Goal: Task Accomplishment & Management: Complete application form

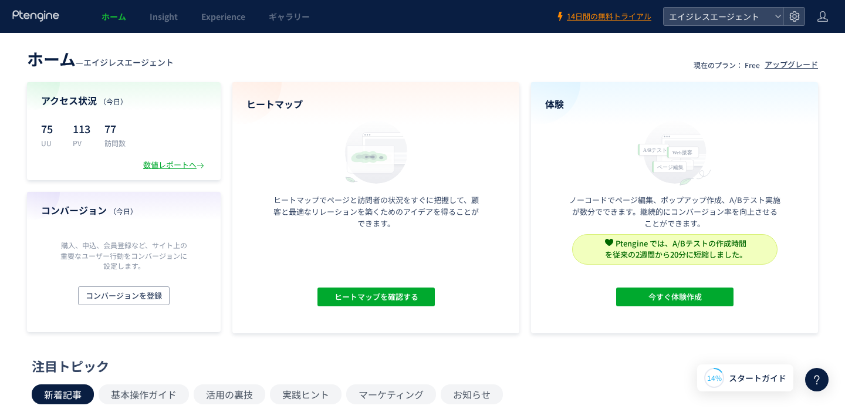
click at [230, 66] on header "ホーム — エイジレスエージェント 現在のプラン： Free アップグレード" at bounding box center [422, 58] width 791 height 26
click at [525, 56] on header "ホーム — エイジレスエージェント 現在のプラン： Free アップグレード" at bounding box center [422, 58] width 791 height 26
click at [751, 382] on span "スタートガイド" at bounding box center [758, 378] width 58 height 12
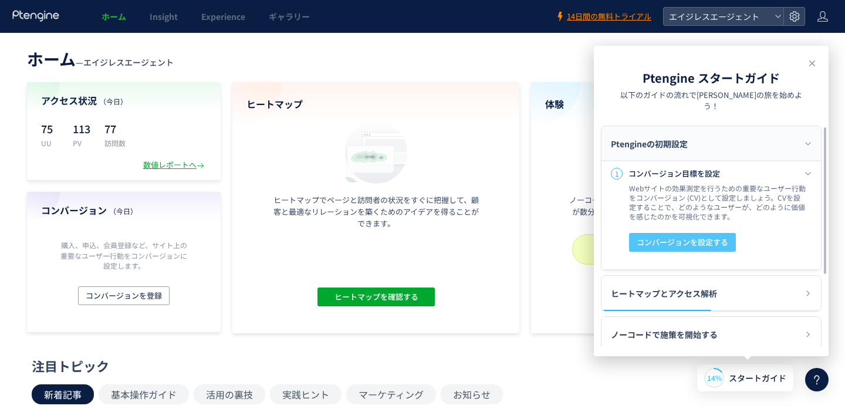
click at [666, 234] on span "コンバージョンを設定する" at bounding box center [683, 242] width 92 height 19
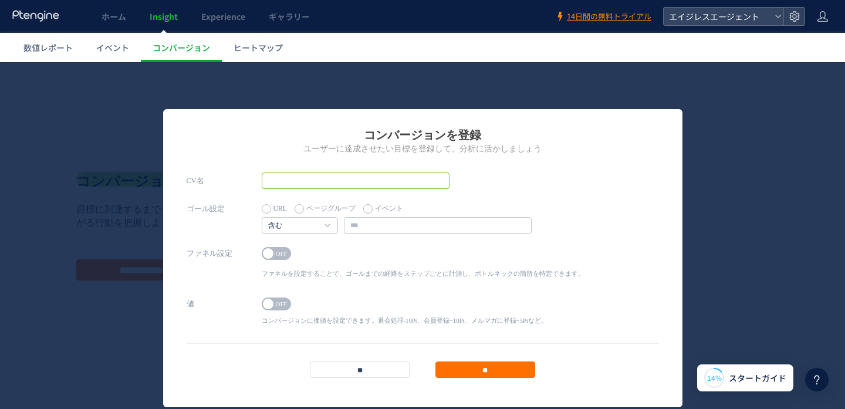
click at [310, 185] on input "text" at bounding box center [356, 181] width 188 height 16
click at [274, 252] on span "OFF" at bounding box center [282, 253] width 18 height 13
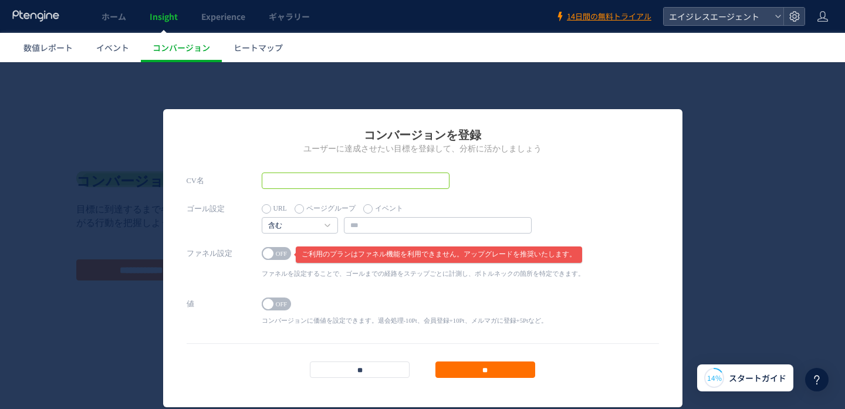
click at [305, 181] on input "text" at bounding box center [356, 181] width 188 height 16
type input "*******"
click at [318, 224] on link "含む" at bounding box center [293, 226] width 50 height 11
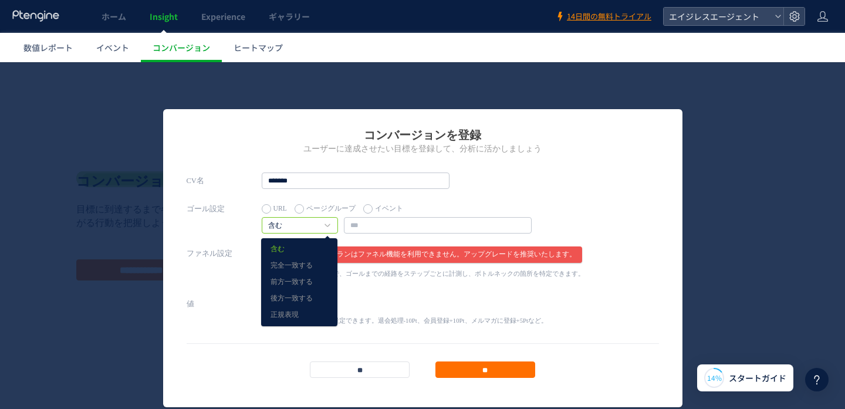
click at [215, 228] on div "ゴール設定 URL ページグループ イベント 含む 含む 完全一致する 前方一致する" at bounding box center [423, 223] width 472 height 45
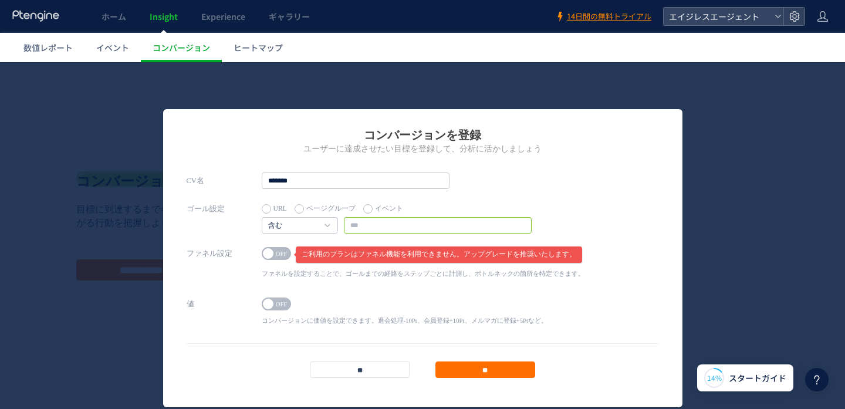
click at [367, 225] on input "text" at bounding box center [438, 225] width 188 height 16
click at [507, 193] on div "CV名 *******" at bounding box center [423, 187] width 472 height 28
click at [390, 218] on input "text" at bounding box center [438, 225] width 188 height 16
paste input "**********"
type input "**********"
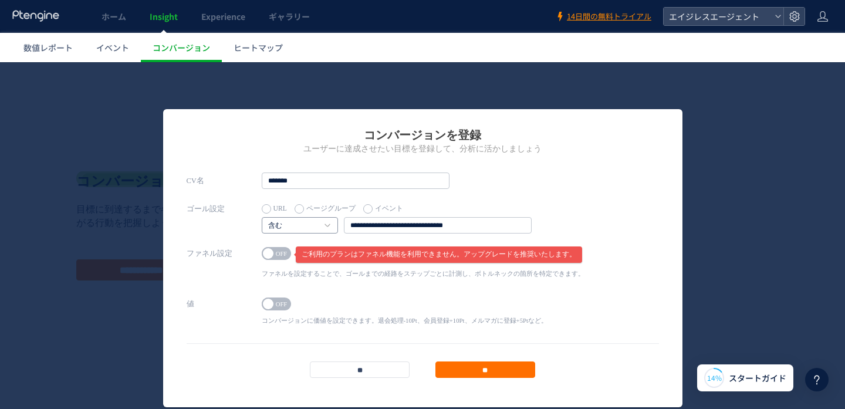
click at [301, 222] on link "含む" at bounding box center [293, 226] width 50 height 11
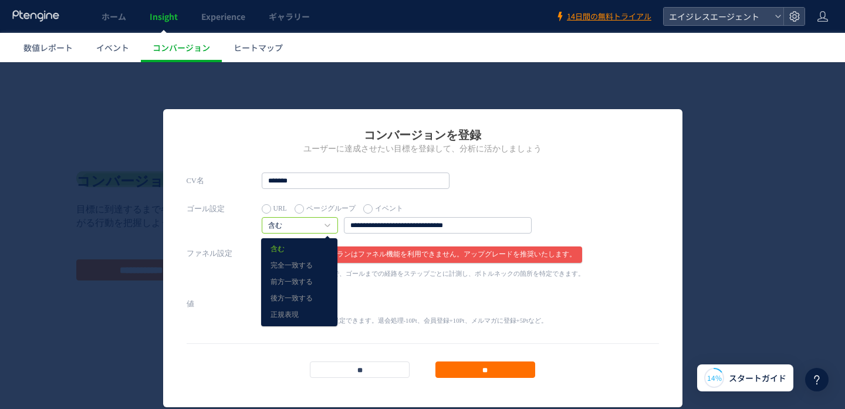
click at [578, 185] on div "CV名 *******" at bounding box center [423, 187] width 472 height 28
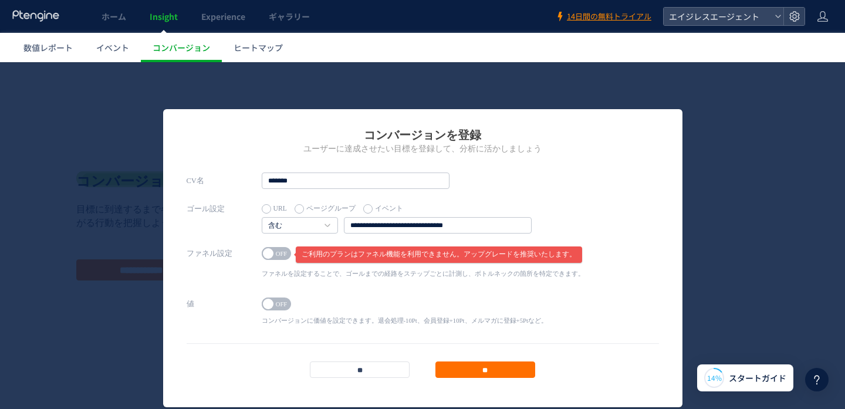
click at [368, 212] on label "イベント" at bounding box center [383, 209] width 40 height 16
click at [379, 221] on input "text" at bounding box center [438, 225] width 188 height 16
click at [521, 228] on input "text" at bounding box center [438, 225] width 188 height 16
click at [575, 226] on div "ゴール設定 URL ページグループ イベント 含む 含む 完全一致する" at bounding box center [423, 223] width 472 height 45
click at [492, 223] on input "text" at bounding box center [438, 225] width 188 height 16
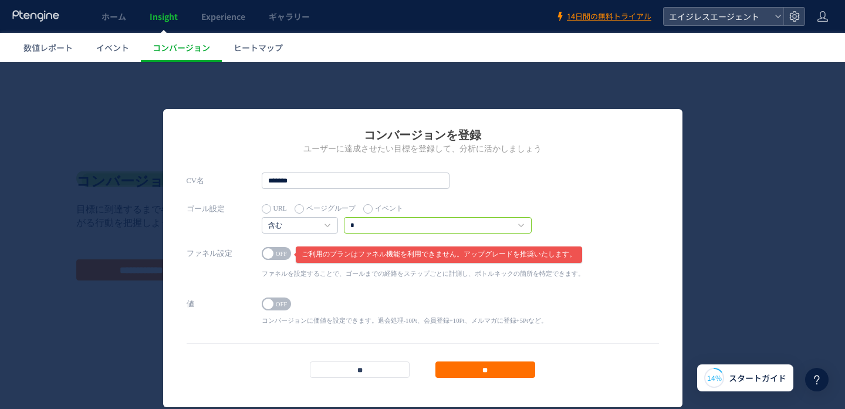
type input "*"
click at [457, 224] on input "*" at bounding box center [438, 225] width 188 height 16
click at [266, 209] on label "URL" at bounding box center [274, 209] width 25 height 16
drag, startPoint x: 466, startPoint y: 229, endPoint x: 255, endPoint y: 229, distance: 211.3
click at [255, 229] on div "ゴール設定 URL ページグループ イベント 含む 含む 完全一致する 前方一致する" at bounding box center [423, 223] width 472 height 45
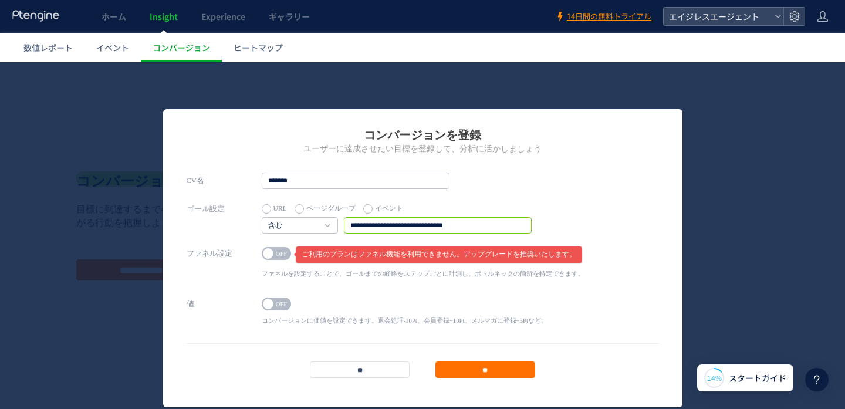
paste input "**********"
type input "**********"
click at [566, 215] on div "ゴール設定 URL ページグループ イベント 含む 含む 完全一致する 前方一致する" at bounding box center [423, 223] width 472 height 45
click at [481, 367] on input "**" at bounding box center [486, 370] width 100 height 16
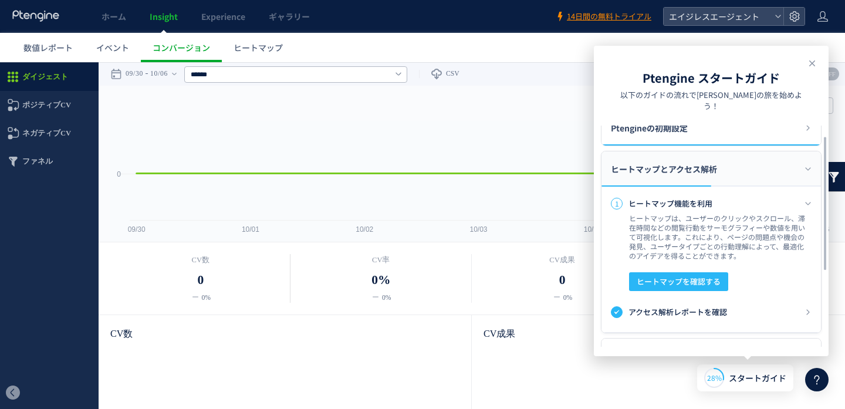
scroll to position [19, 0]
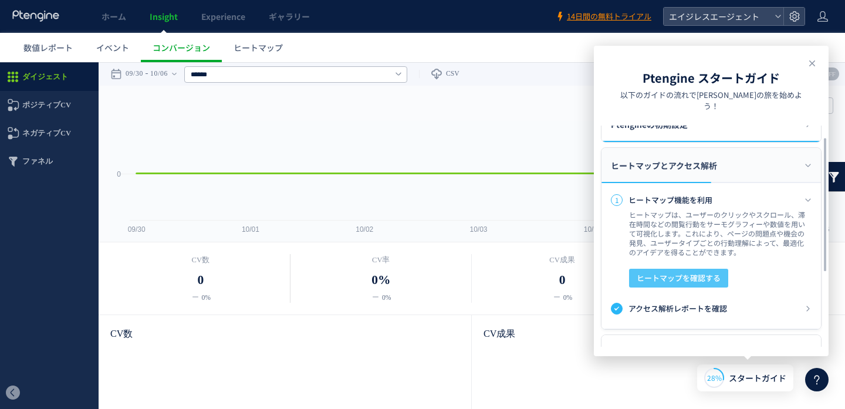
click at [710, 269] on span "ヒートマップを確認する" at bounding box center [679, 278] width 84 height 19
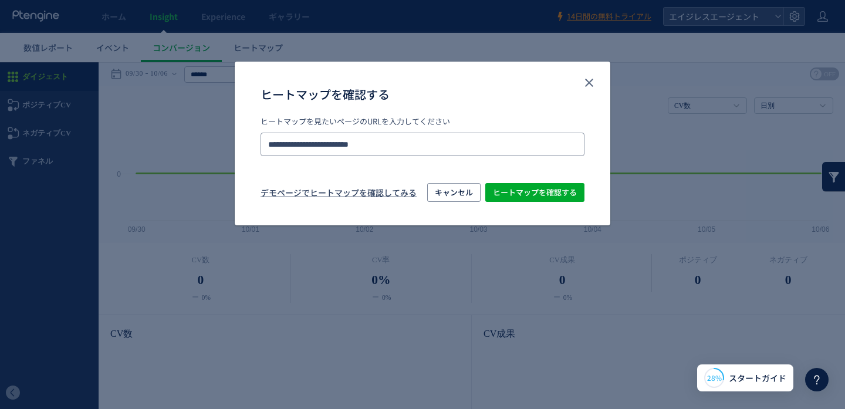
drag, startPoint x: 374, startPoint y: 144, endPoint x: 228, endPoint y: 144, distance: 145.6
click at [228, 144] on div "**********" at bounding box center [422, 204] width 845 height 409
paste input "*****"
type input "**********"
click at [472, 116] on p "ヒートマップを見たいページのURLを入力してください" at bounding box center [423, 121] width 324 height 11
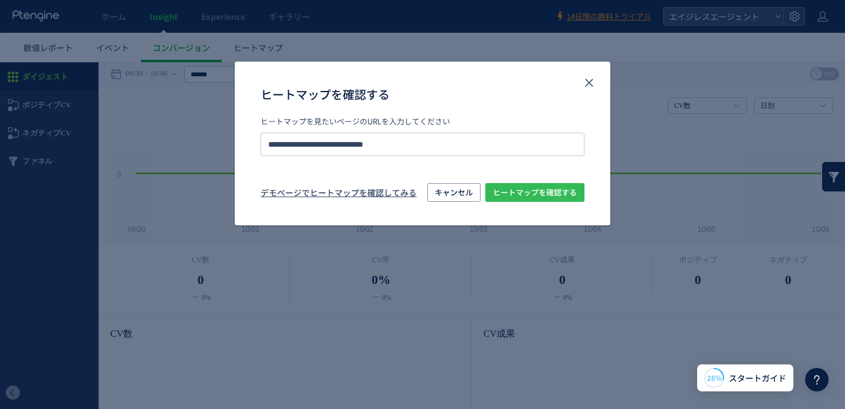
click at [517, 191] on span "ヒートマップを確認する" at bounding box center [535, 192] width 84 height 19
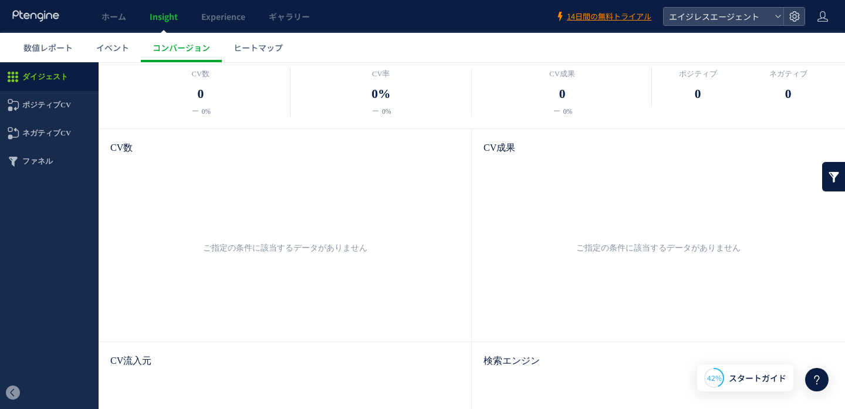
scroll to position [0, 0]
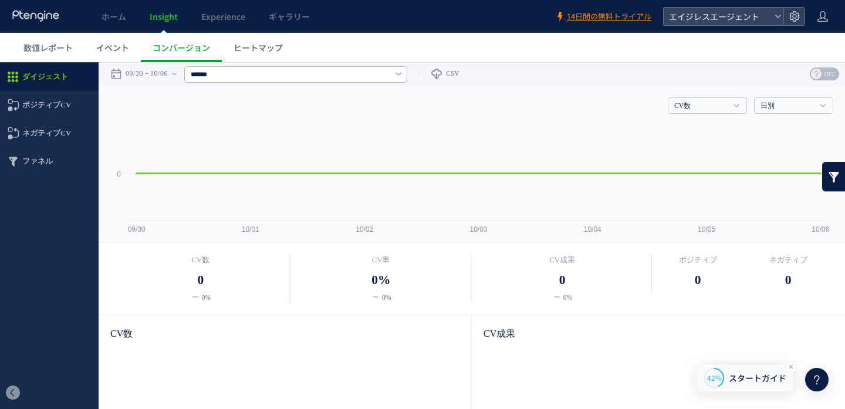
click at [730, 383] on span "スタートガイド" at bounding box center [758, 378] width 58 height 12
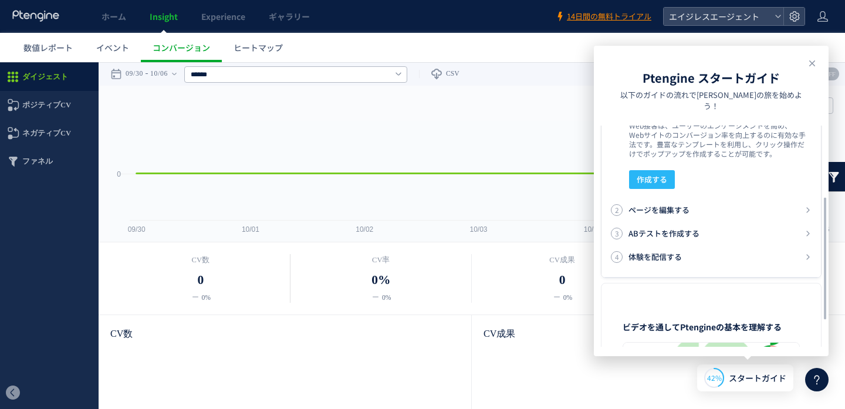
scroll to position [87, 0]
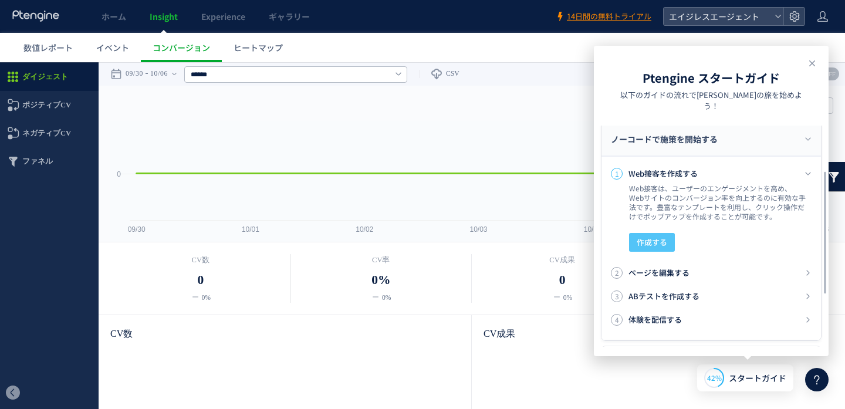
click at [664, 233] on span "作成する" at bounding box center [652, 242] width 31 height 19
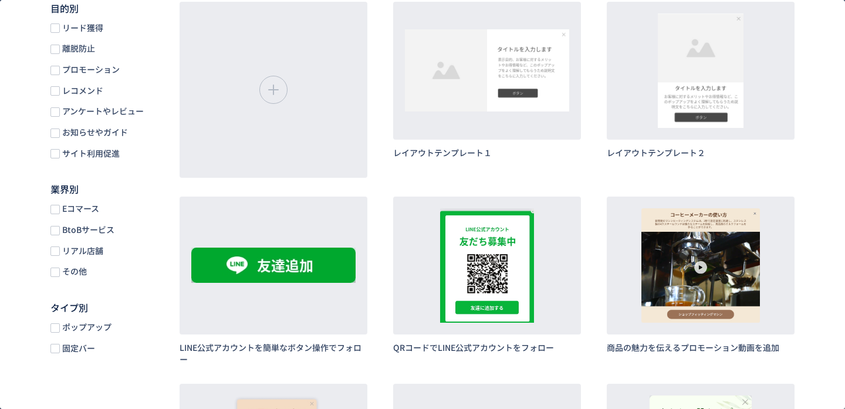
scroll to position [70, 0]
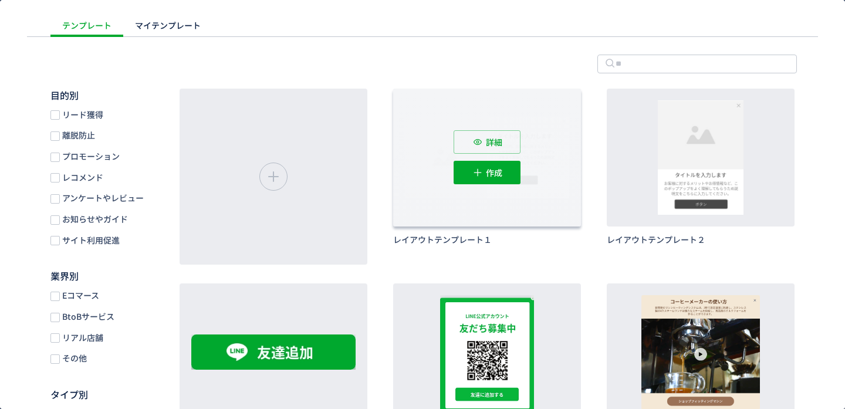
click at [453, 135] on div "詳細 作成" at bounding box center [487, 158] width 188 height 138
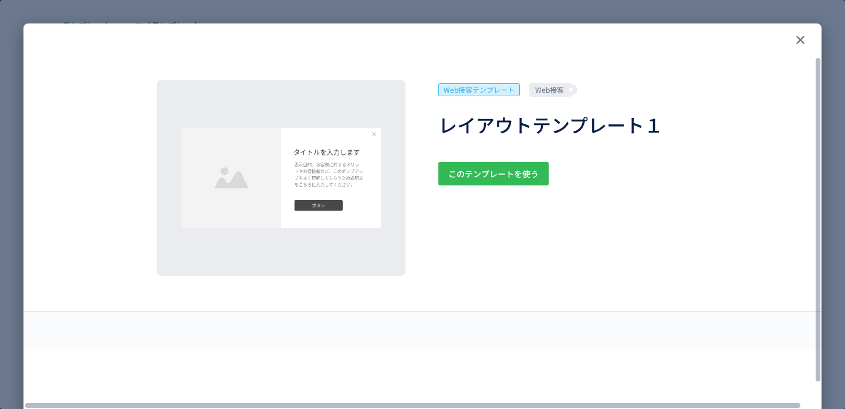
click at [502, 179] on span "このテンプレートを使う" at bounding box center [493, 173] width 90 height 23
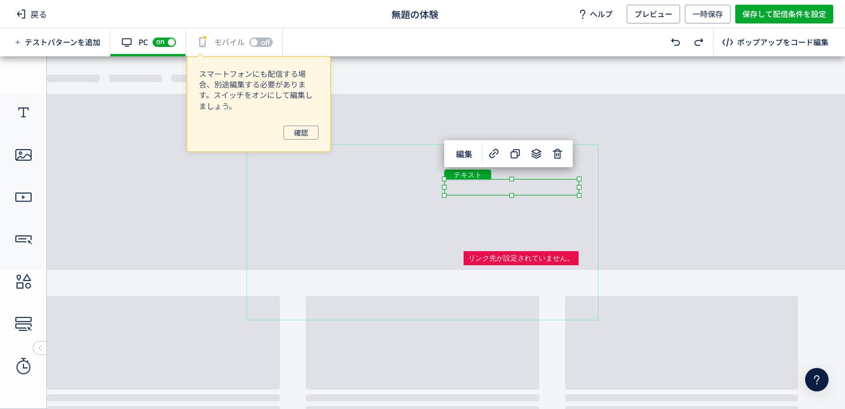
click at [483, 186] on div "テキスト" at bounding box center [511, 187] width 135 height 16
click at [579, 195] on div "テキスト" at bounding box center [511, 187] width 135 height 16
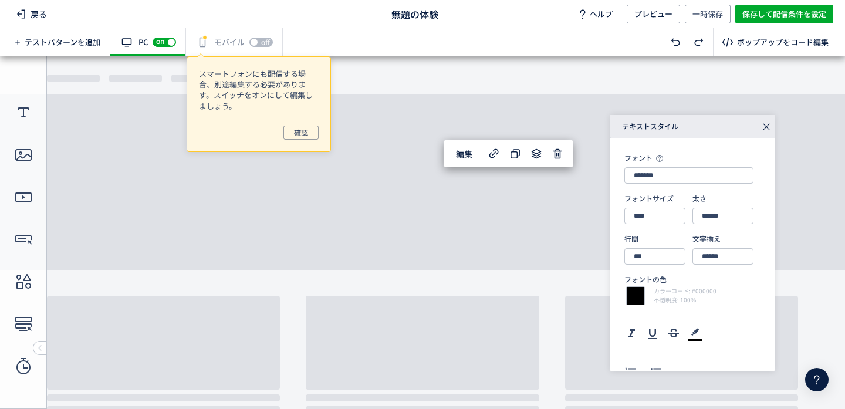
type input "**********"
type input "****"
type input "***"
type input "****"
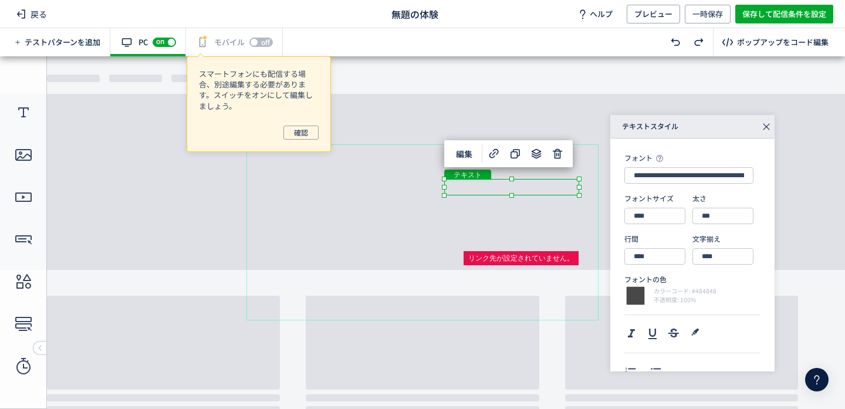
click at [471, 208] on div "テキスト" at bounding box center [506, 227] width 120 height 48
click at [566, 251] on div "テキスト" at bounding box center [506, 227] width 120 height 48
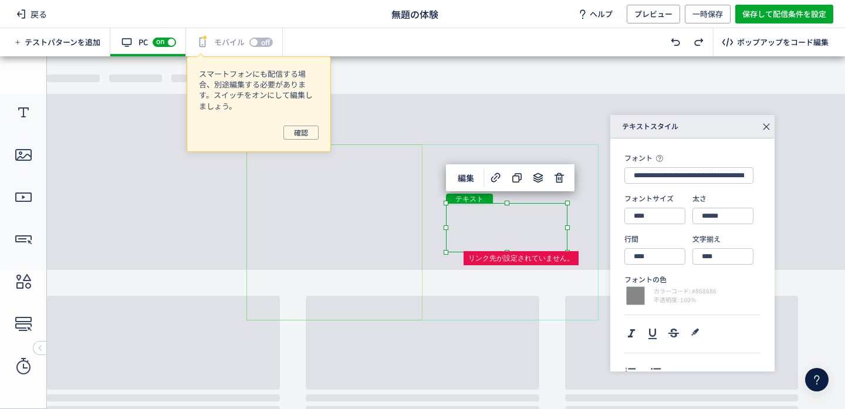
click at [417, 259] on div "画像" at bounding box center [335, 232] width 176 height 176
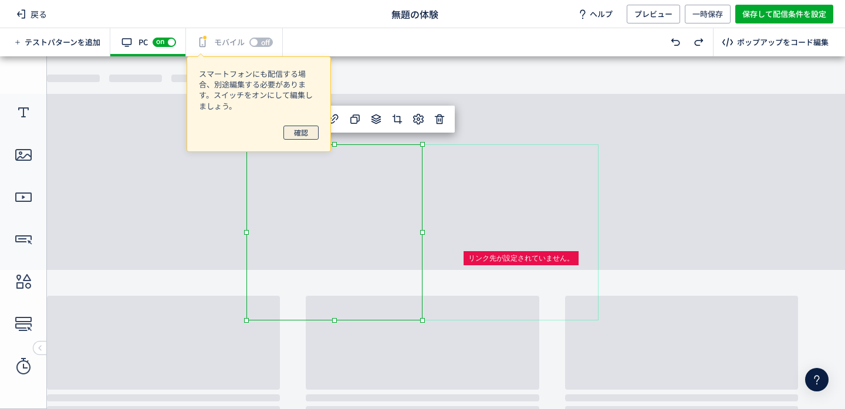
click at [293, 129] on button "確認" at bounding box center [300, 133] width 35 height 14
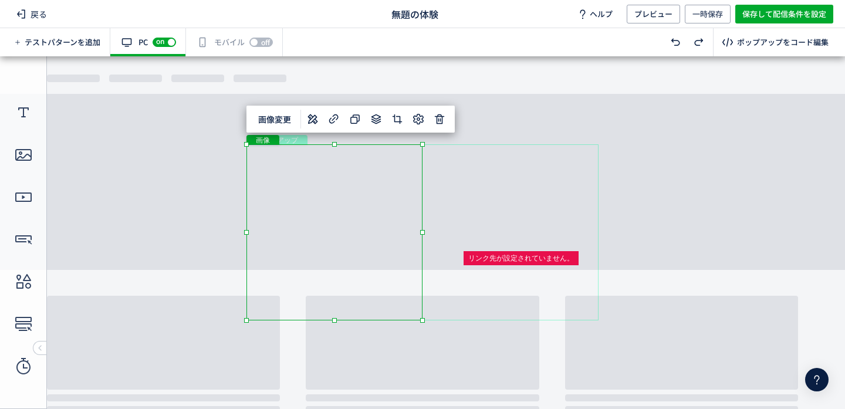
click at [520, 107] on body "undefined ポップアップ undefined ポップアップ クローズボタン テキスト テキスト ボタン 画像" at bounding box center [422, 232] width 845 height 353
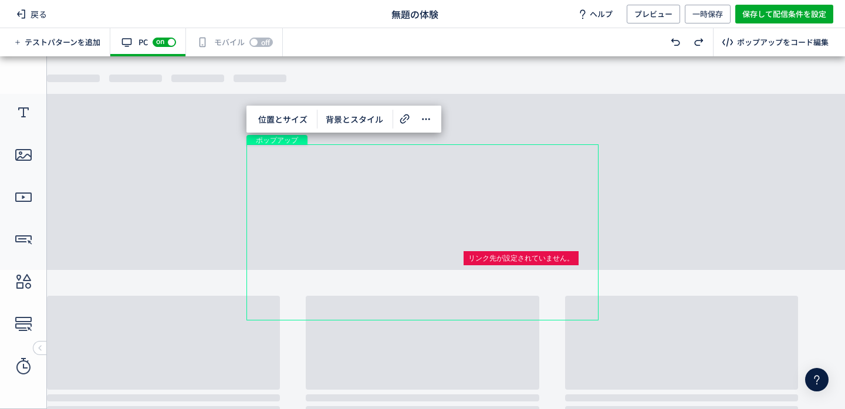
click at [764, 199] on body "undefined ポップアップ undefined ポップアップ クローズボタン テキスト テキスト ボタン 画像" at bounding box center [422, 232] width 845 height 353
click at [495, 280] on div "ボタン" at bounding box center [488, 281] width 85 height 19
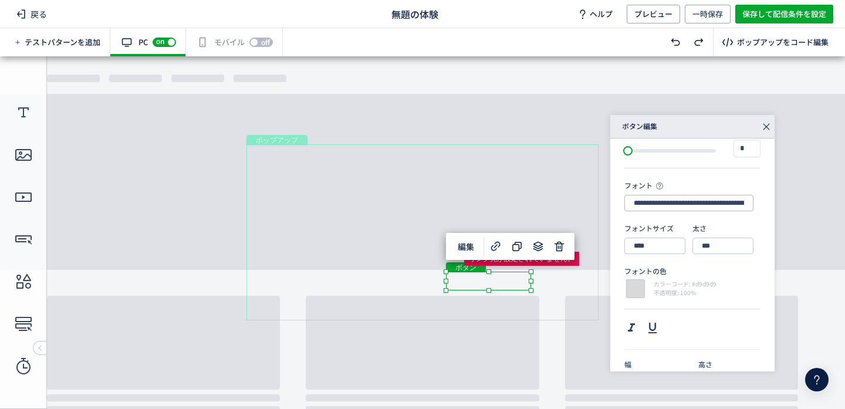
scroll to position [191, 0]
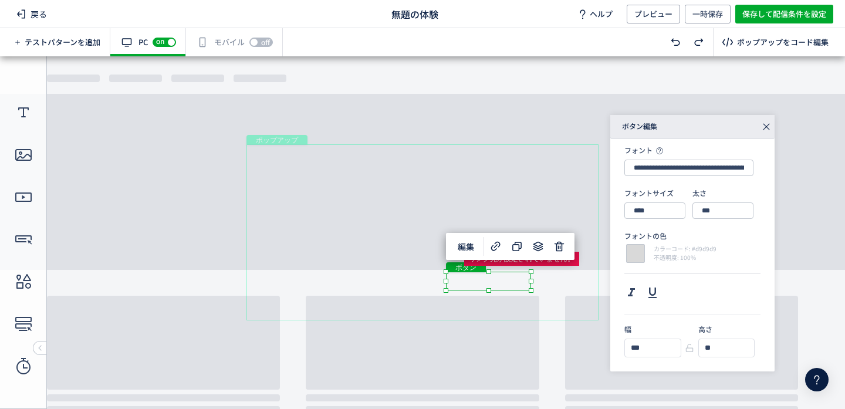
click at [569, 289] on div "ポップアップ" at bounding box center [423, 232] width 352 height 176
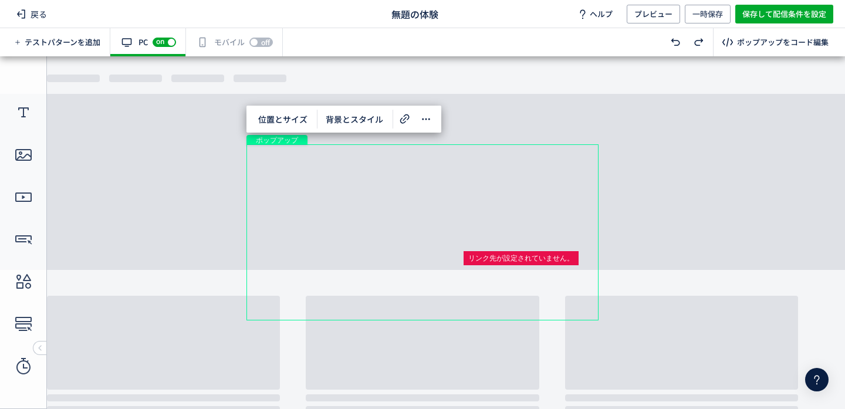
click at [556, 288] on div "ポップアップ" at bounding box center [423, 232] width 352 height 176
click at [502, 285] on div "ボタン" at bounding box center [488, 281] width 85 height 19
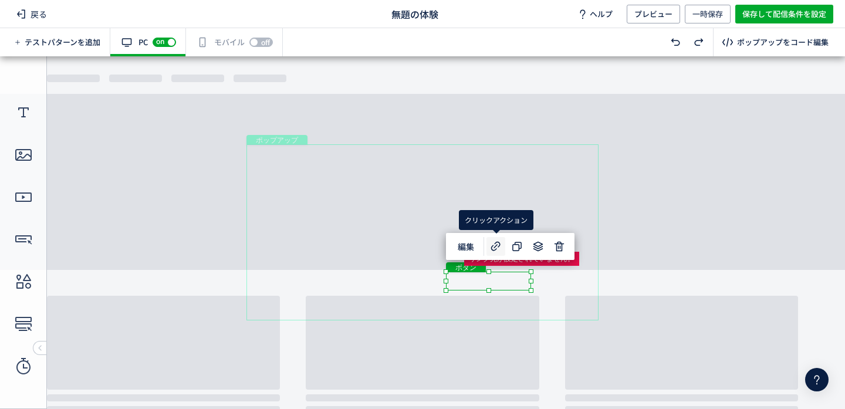
click at [499, 243] on icon at bounding box center [496, 246] width 14 height 14
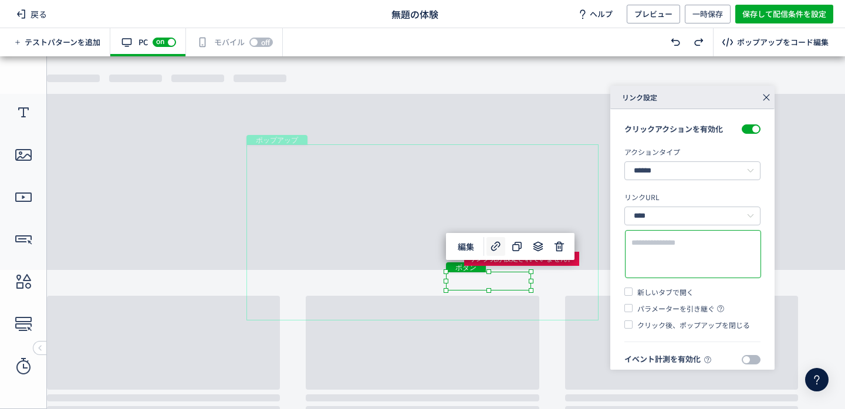
scroll to position [9, 0]
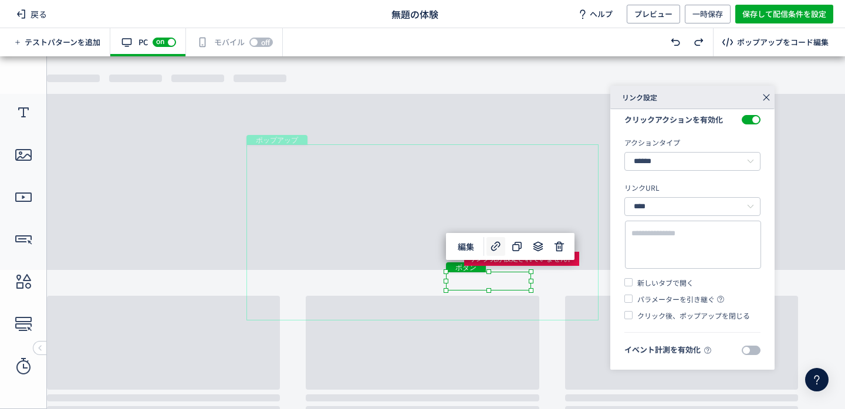
click at [744, 352] on span at bounding box center [751, 350] width 19 height 9
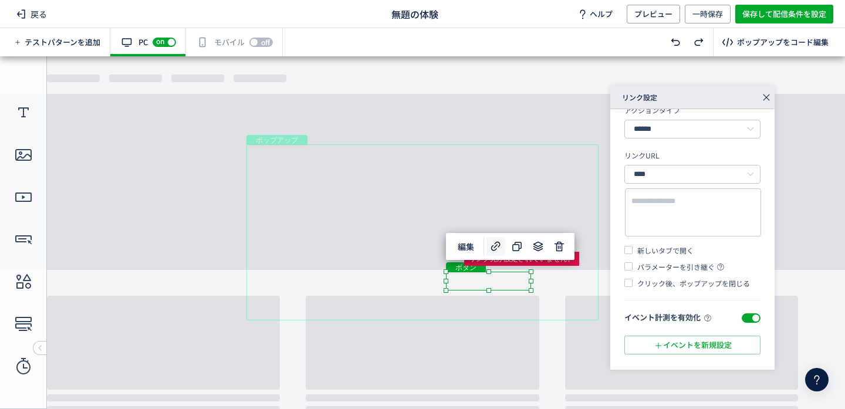
click at [750, 313] on span at bounding box center [751, 317] width 19 height 9
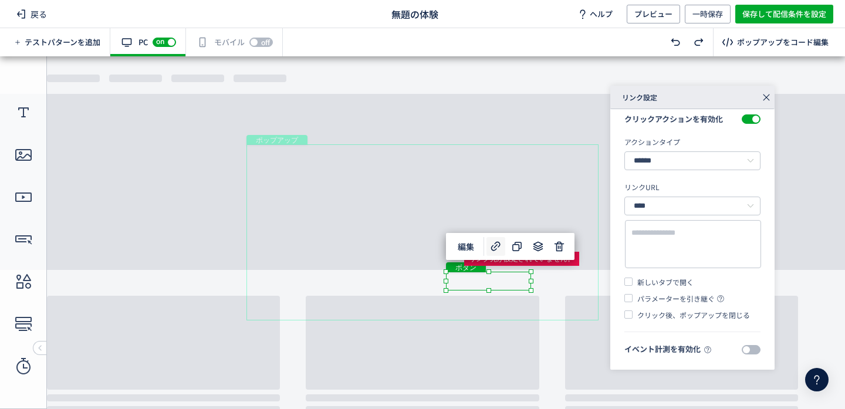
scroll to position [9, 0]
click at [684, 202] on input "****" at bounding box center [693, 206] width 136 height 19
click at [717, 175] on section "クリックアクションを有効化 アクションタイプ ****** リンクへ遷移 LINE公式アカウントを開く 電話をかける ポップアップを閉じる テキストやURLの…" at bounding box center [693, 216] width 136 height 233
click at [491, 247] on use at bounding box center [495, 245] width 9 height 9
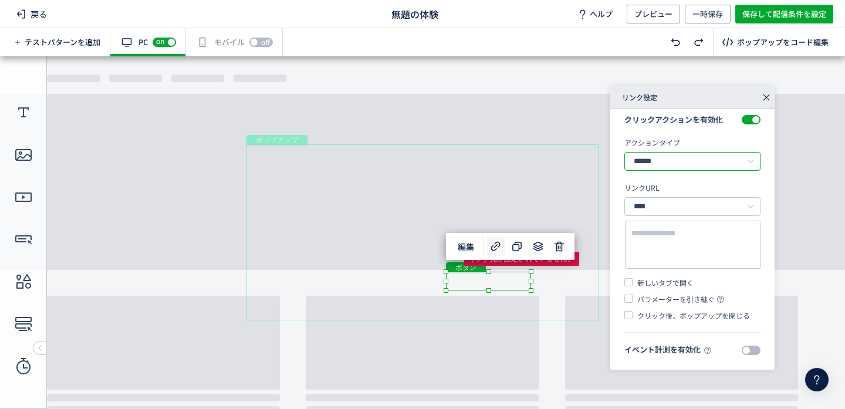
click at [707, 162] on input "******" at bounding box center [693, 161] width 136 height 19
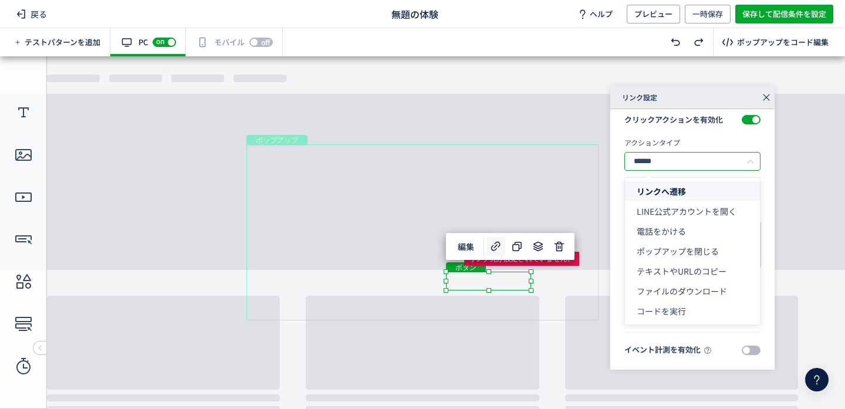
click at [713, 145] on div "アクションタイプ" at bounding box center [693, 142] width 136 height 10
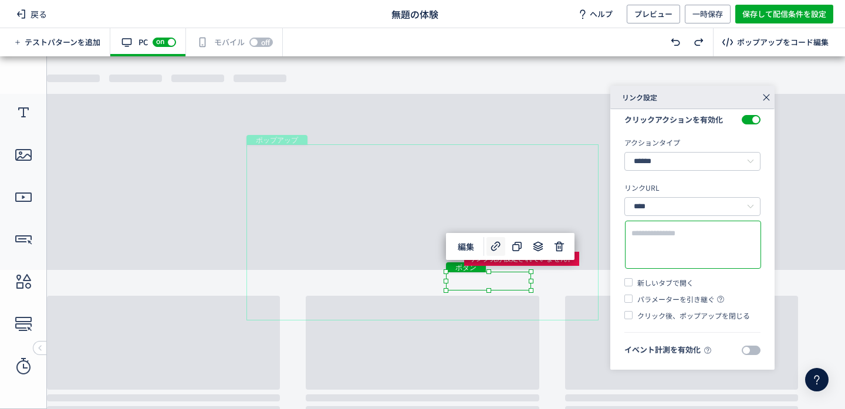
click at [683, 239] on textarea at bounding box center [693, 245] width 123 height 35
paste textarea "**********"
type textarea "**********"
click at [629, 284] on span at bounding box center [629, 282] width 8 height 8
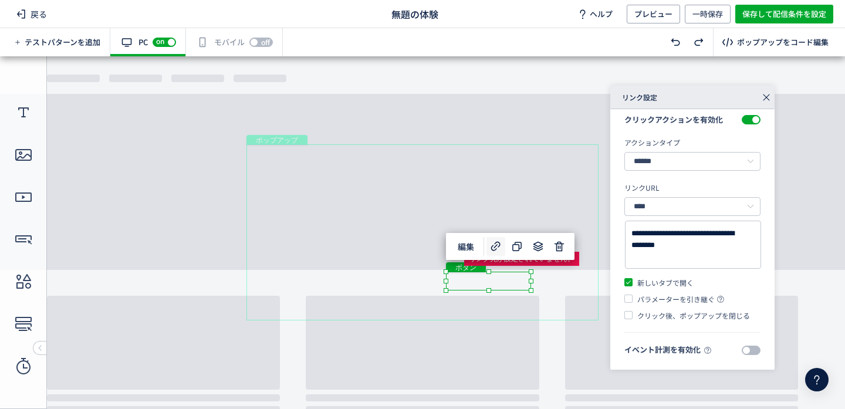
click at [436, 204] on div "ポップアップ" at bounding box center [423, 232] width 352 height 176
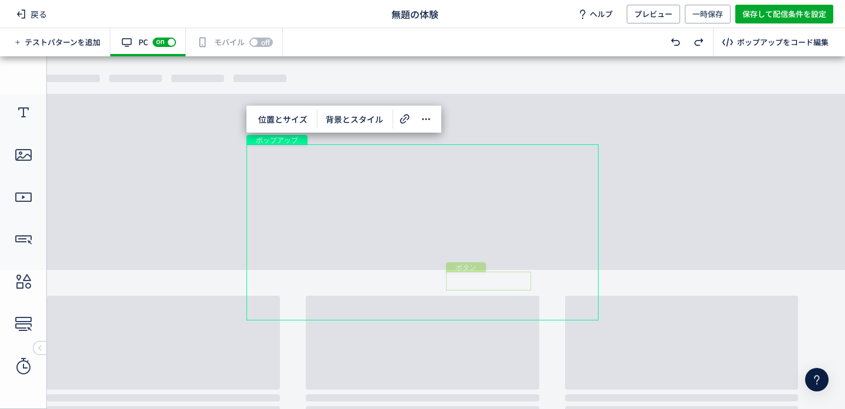
click at [515, 279] on div "ボタン" at bounding box center [488, 281] width 85 height 19
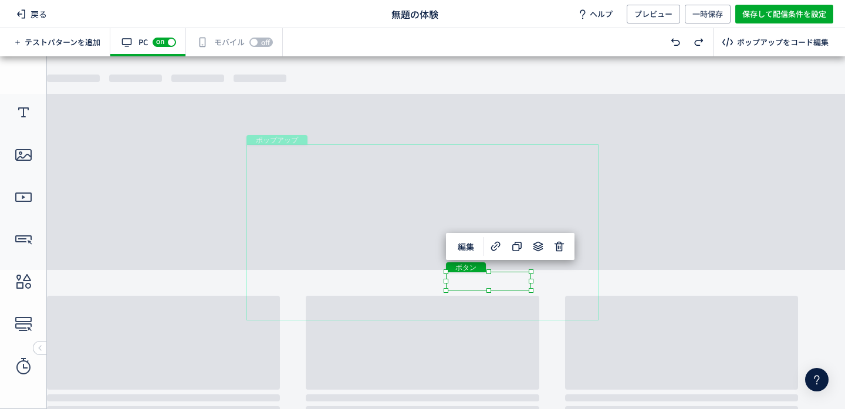
click at [563, 265] on div "ポップアップ" at bounding box center [423, 232] width 352 height 176
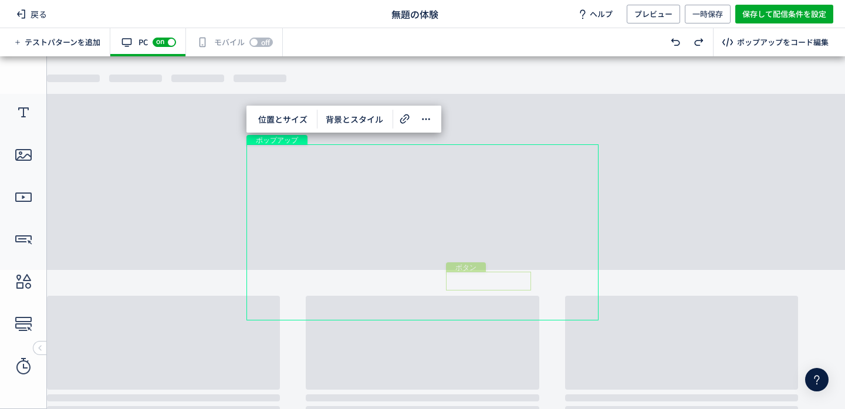
click at [498, 280] on div "ボタン" at bounding box center [488, 281] width 85 height 19
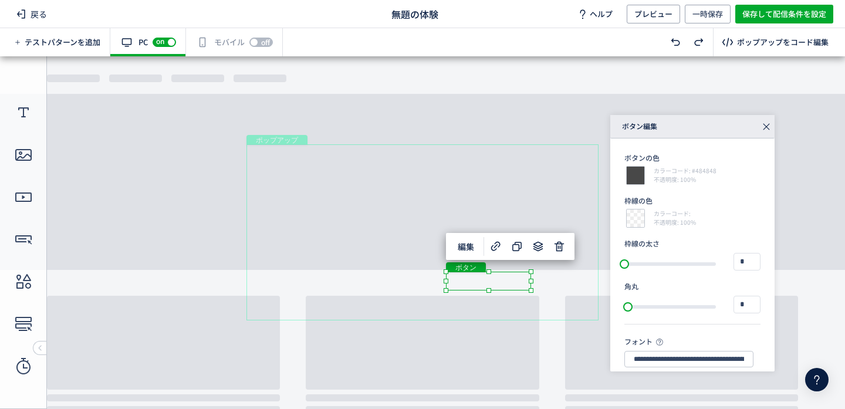
click at [487, 284] on div "ボタン" at bounding box center [488, 281] width 85 height 19
click at [531, 291] on div "ボタン" at bounding box center [488, 281] width 85 height 19
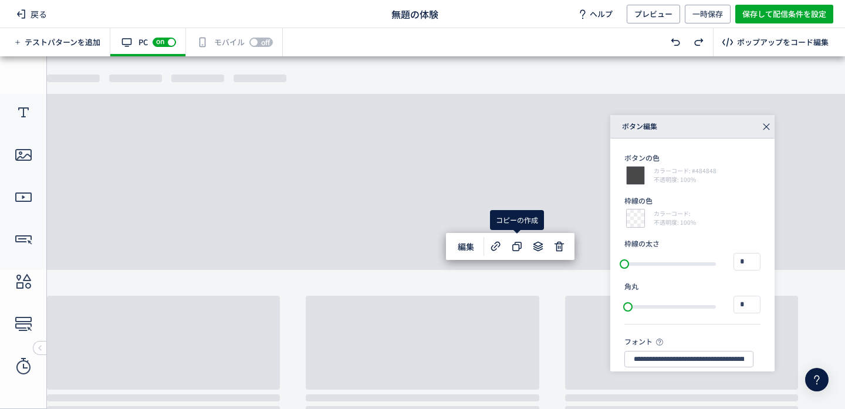
click at [520, 221] on div "コピーの作成" at bounding box center [517, 220] width 54 height 20
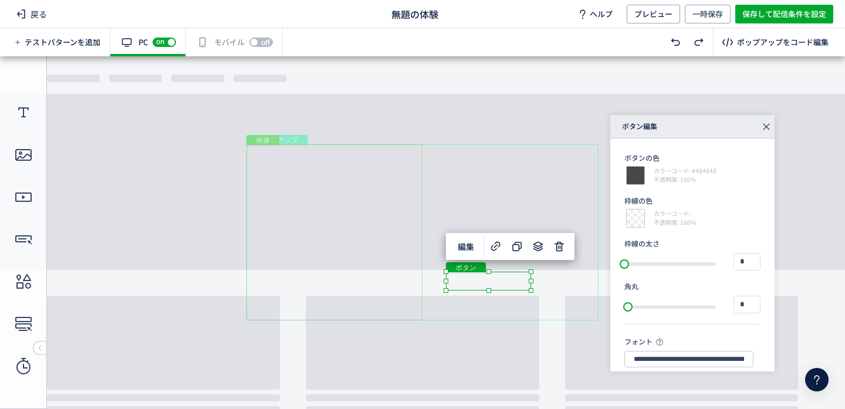
click at [372, 211] on div "画像" at bounding box center [335, 232] width 176 height 176
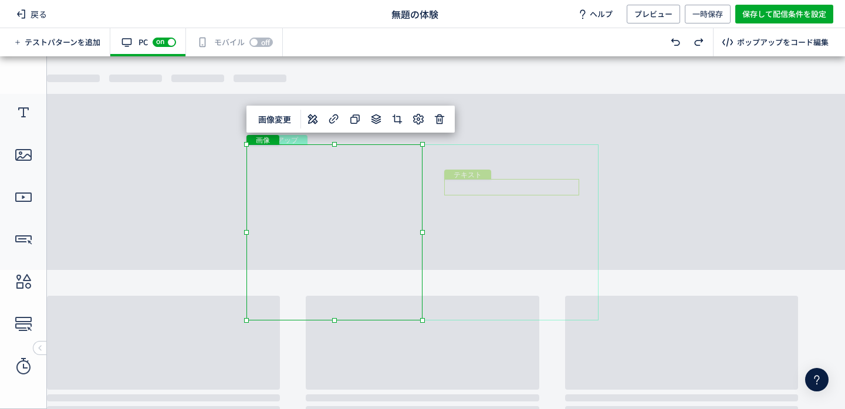
click at [485, 170] on span "テキスト" at bounding box center [468, 174] width 38 height 9
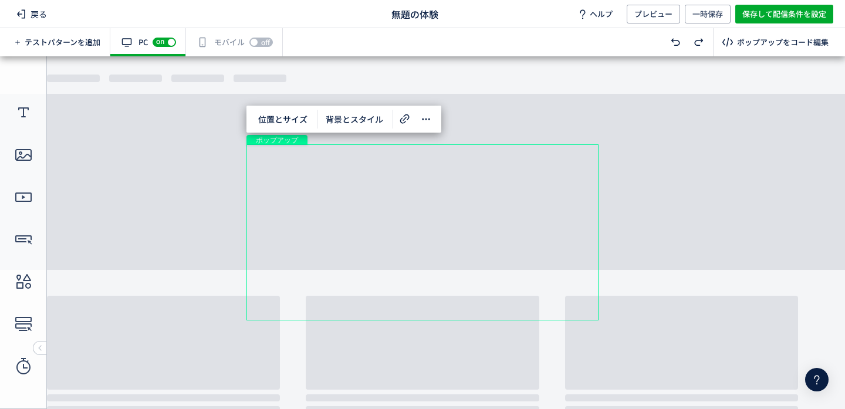
click at [170, 162] on body "undefined ポップアップ undefined ポップアップ クローズボタン テキスト テキスト ボタン 画像" at bounding box center [422, 232] width 845 height 353
click at [255, 40] on div "off on" at bounding box center [260, 42] width 23 height 12
click at [255, 40] on span "on" at bounding box center [257, 41] width 8 height 7
click at [168, 42] on div "off on" at bounding box center [164, 42] width 23 height 12
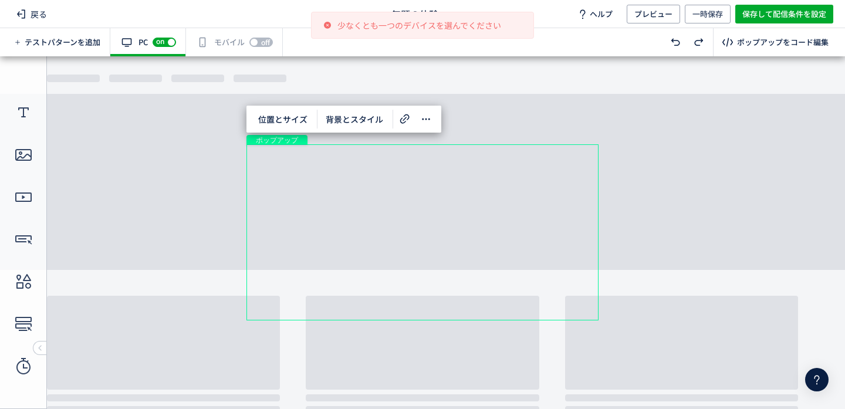
click at [253, 40] on div "off on" at bounding box center [260, 42] width 23 height 12
click at [188, 165] on body "undefined ポップアップ undefined ポップアップ クローズボタン テキスト テキスト ボタン 画像" at bounding box center [422, 232] width 845 height 353
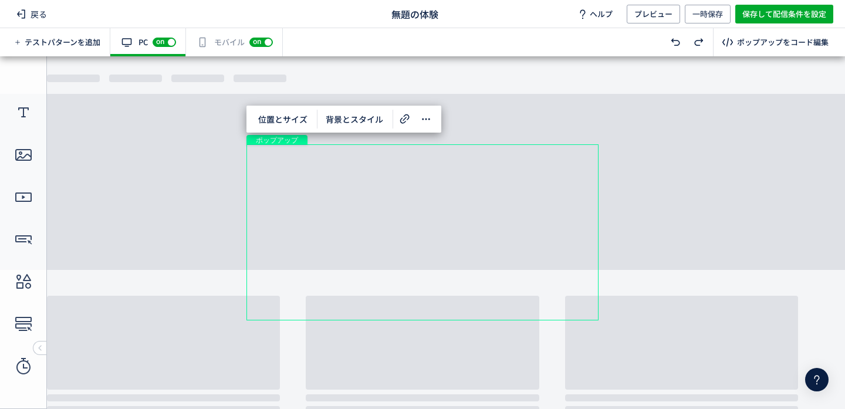
click at [205, 41] on div "有効な編集箇所が確認されません モバイル off on" at bounding box center [234, 42] width 97 height 28
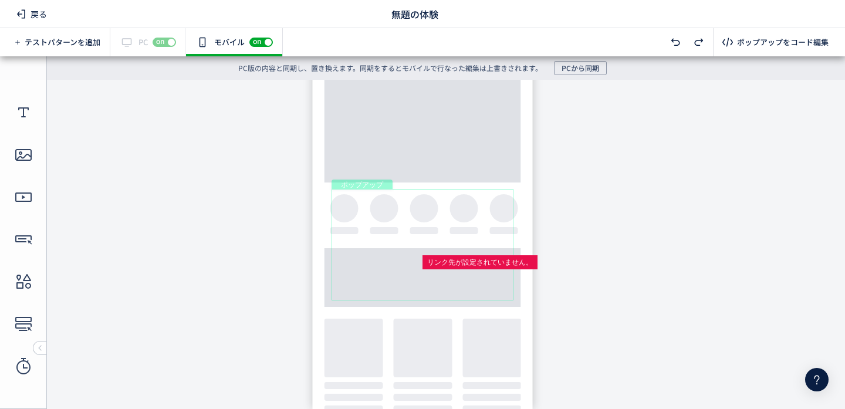
scroll to position [0, 0]
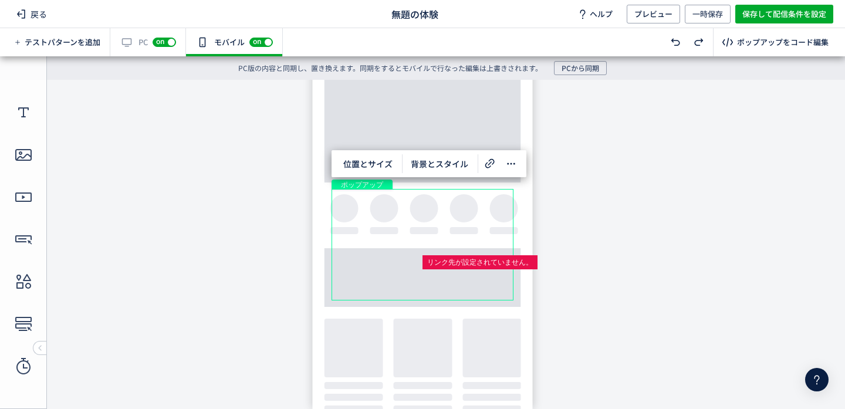
click at [141, 43] on div "有効な編集箇所が確認されません PC off on" at bounding box center [148, 42] width 76 height 28
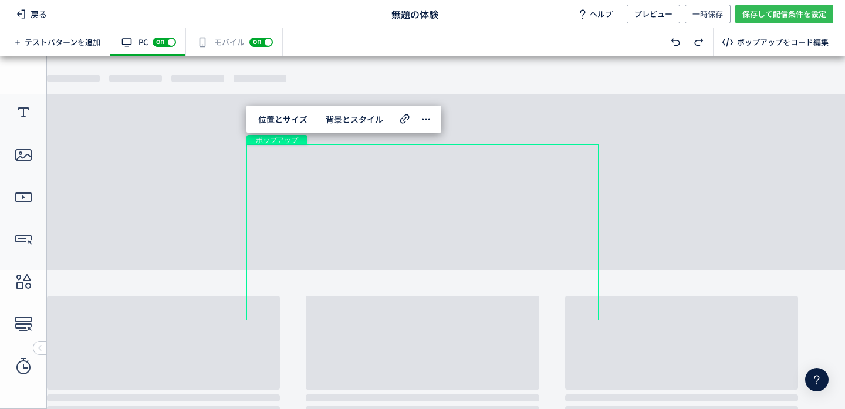
click at [775, 15] on span "保存して配信条件を設定" at bounding box center [784, 14] width 84 height 19
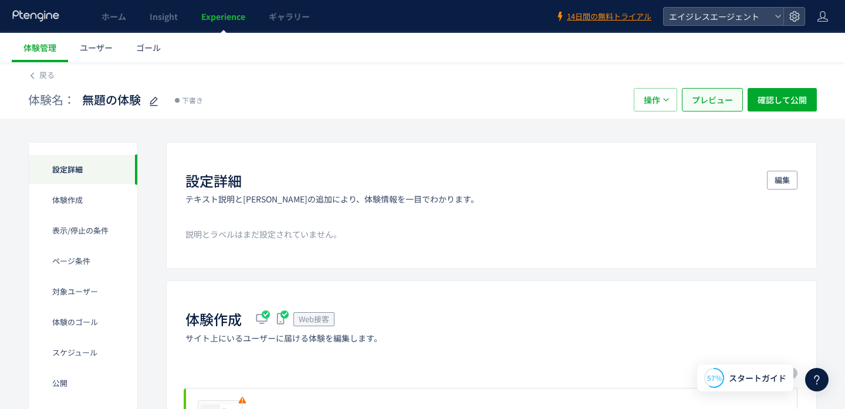
click at [715, 100] on span "プレビュー" at bounding box center [712, 99] width 41 height 23
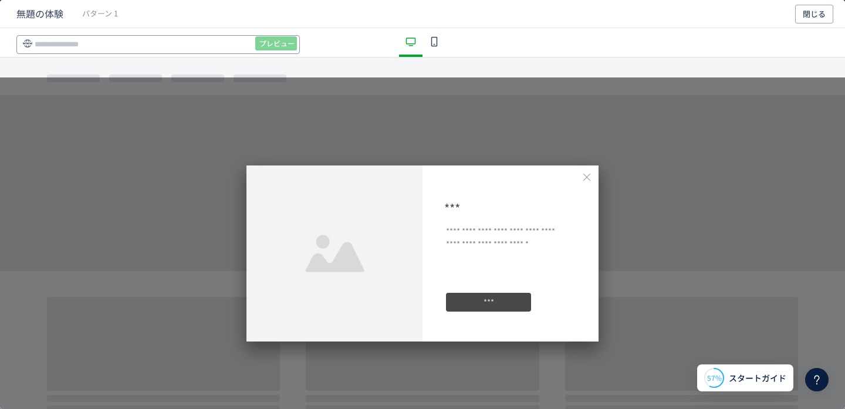
click at [140, 44] on input "dialog" at bounding box center [157, 44] width 283 height 19
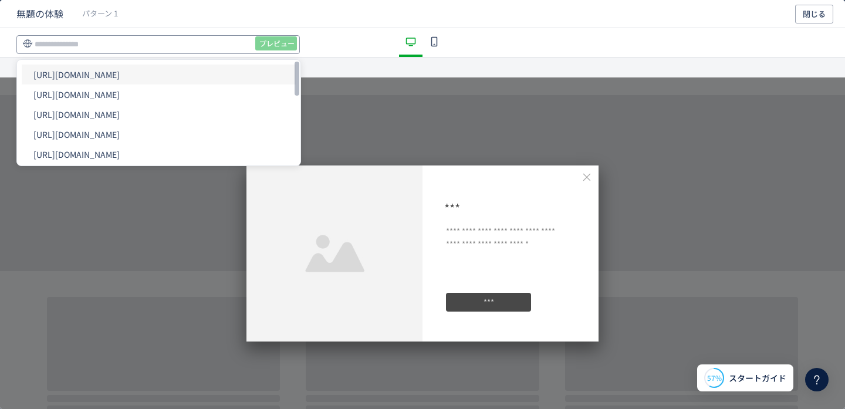
paste input "**********"
type input "**********"
click at [265, 43] on span "プレビュー" at bounding box center [276, 43] width 35 height 19
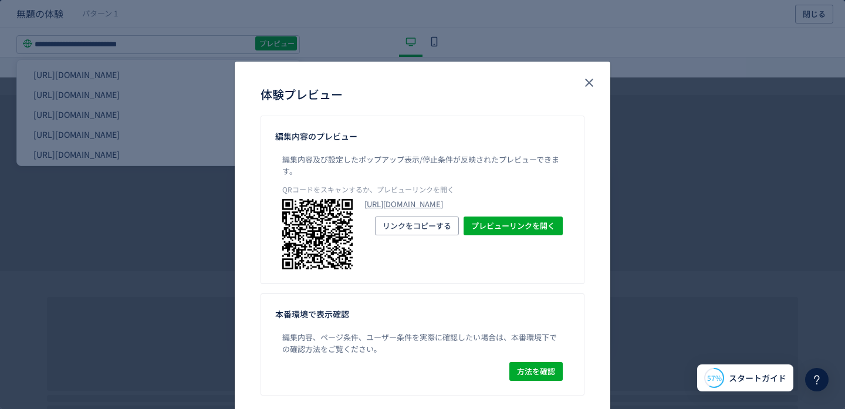
scroll to position [39, 0]
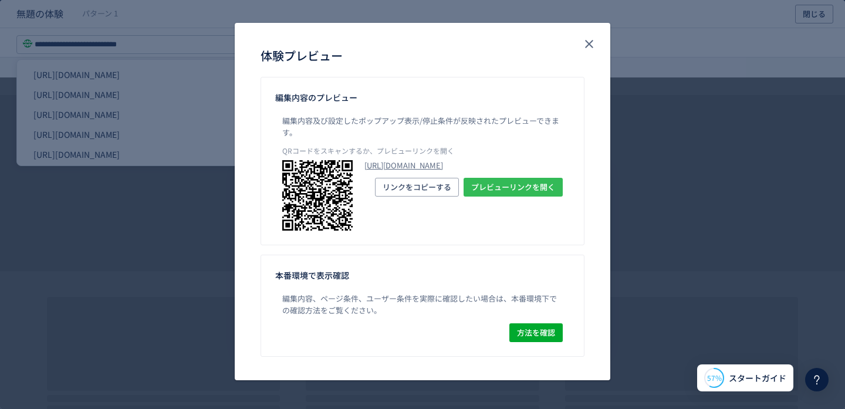
click at [495, 197] on span "プレビューリンクを開く" at bounding box center [513, 187] width 84 height 19
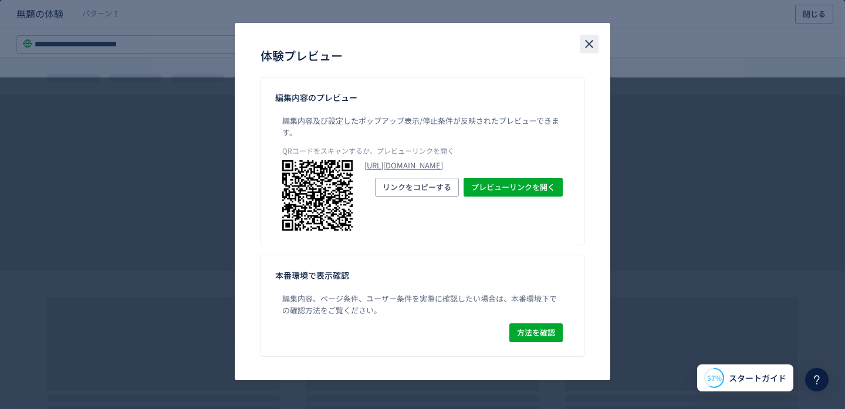
click at [586, 41] on icon "close" at bounding box center [589, 44] width 14 height 14
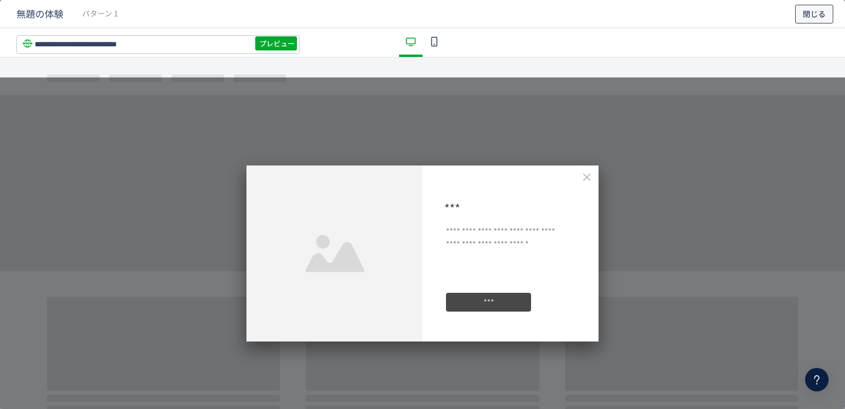
click at [822, 12] on span "閉じる" at bounding box center [814, 14] width 23 height 19
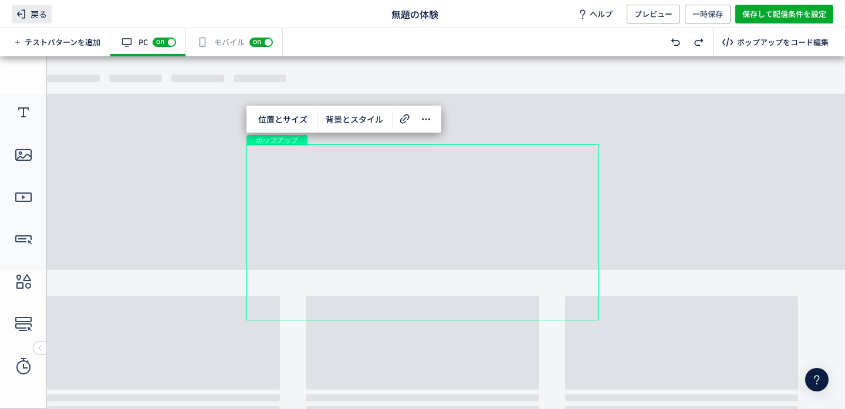
click at [38, 13] on span "戻る" at bounding box center [32, 14] width 40 height 19
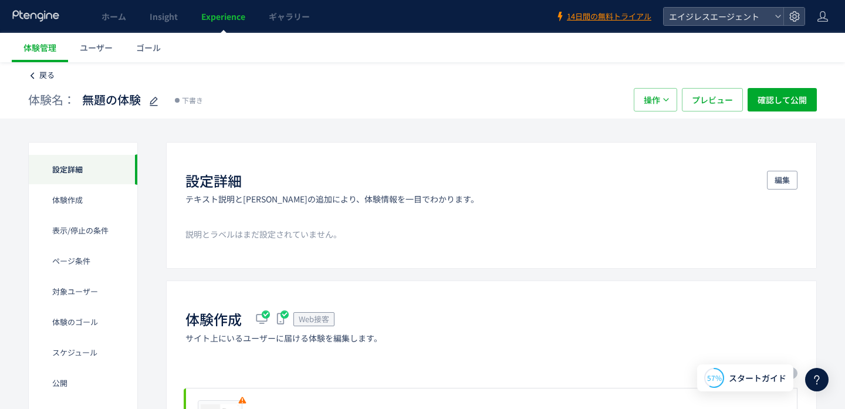
click at [46, 75] on span "戻る" at bounding box center [46, 74] width 15 height 11
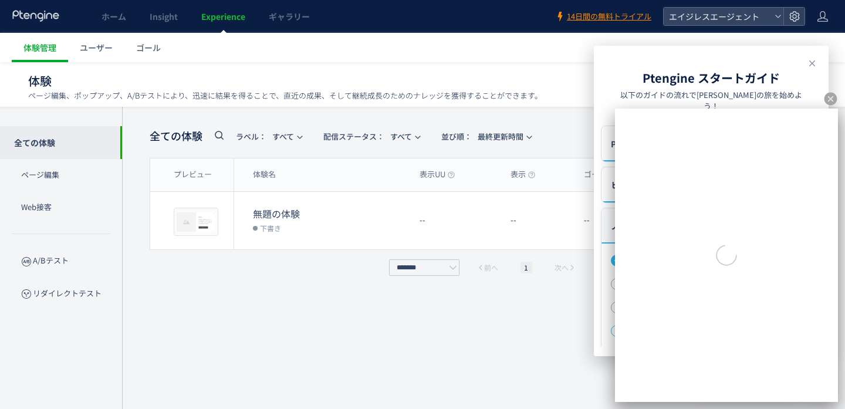
scroll to position [211, 0]
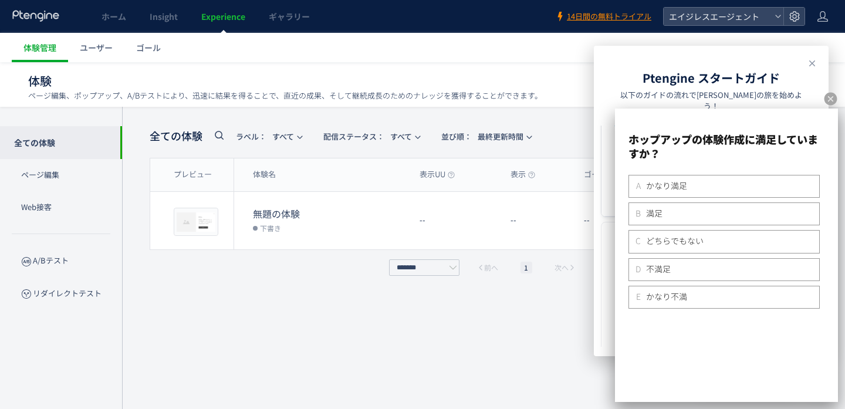
click at [829, 102] on icon at bounding box center [831, 99] width 13 height 13
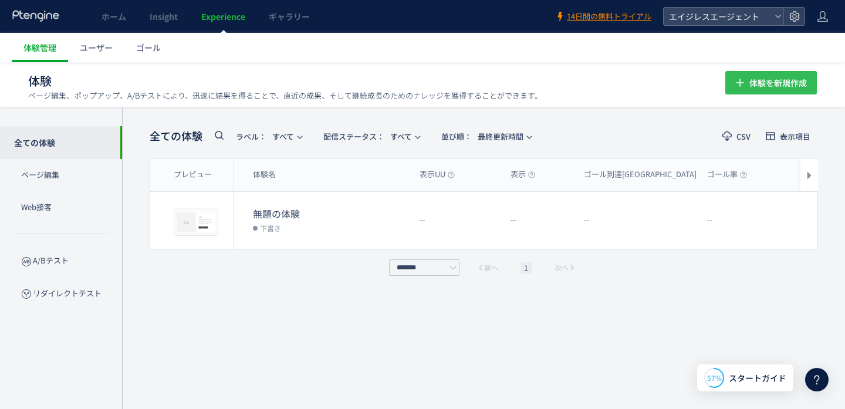
click at [763, 80] on span "体験を新規作成" at bounding box center [779, 82] width 58 height 23
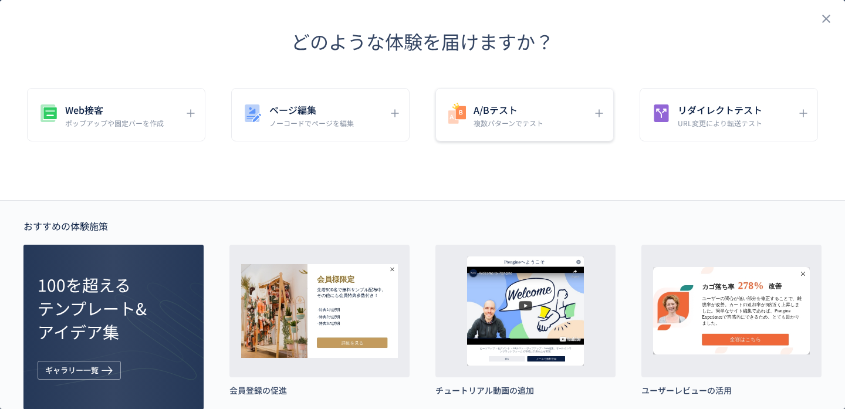
click at [516, 114] on h5 "A/Bテスト" at bounding box center [509, 110] width 70 height 16
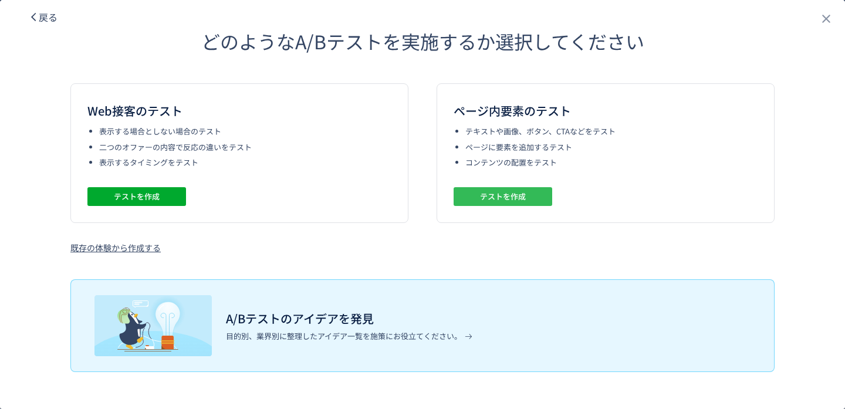
click at [528, 198] on button "テストを作成" at bounding box center [503, 196] width 99 height 19
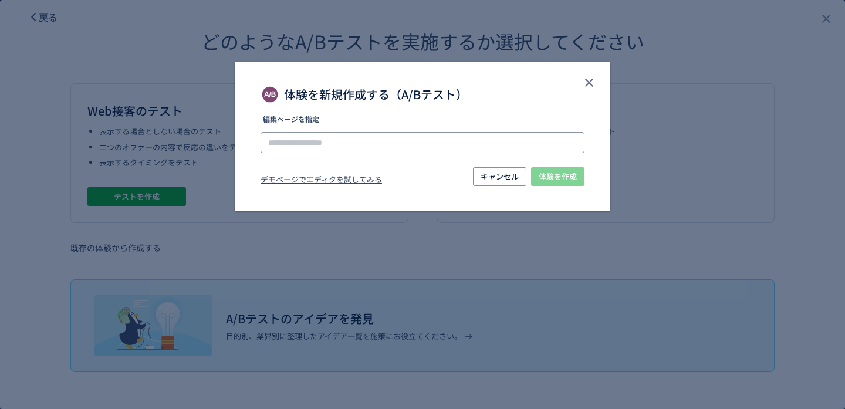
click at [319, 141] on input "体験を新規作成する（A/Bテスト）" at bounding box center [423, 142] width 324 height 21
paste input "**********"
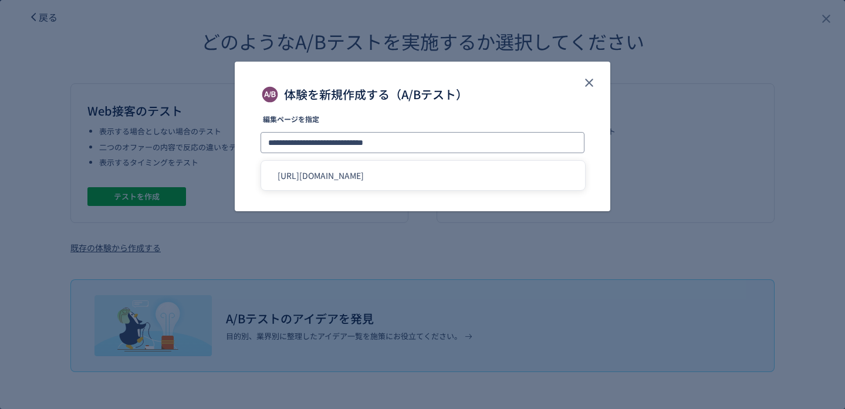
type input "**********"
click at [556, 127] on label "編集ページを指定" at bounding box center [423, 123] width 324 height 14
click at [494, 144] on input "**********" at bounding box center [423, 142] width 324 height 21
click at [454, 174] on li "[URL][DOMAIN_NAME]" at bounding box center [423, 176] width 315 height 20
click at [558, 173] on span "体験を作成" at bounding box center [558, 176] width 38 height 19
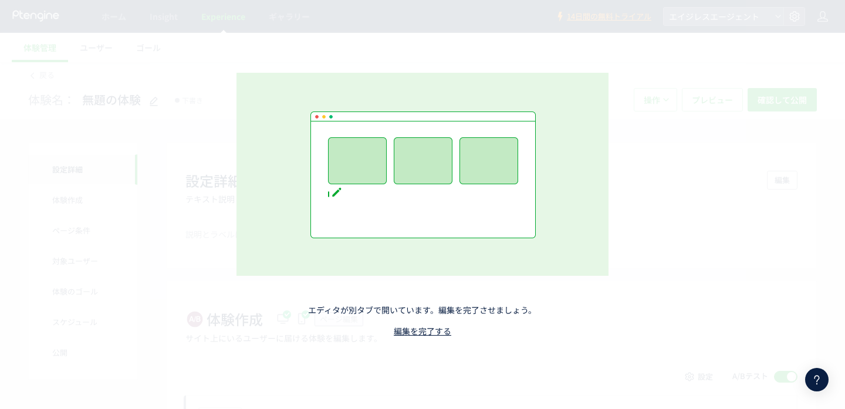
click at [686, 142] on div "エディタが別タブで開いています。編集を完了させましょう。 編集を完了する" at bounding box center [422, 204] width 845 height 409
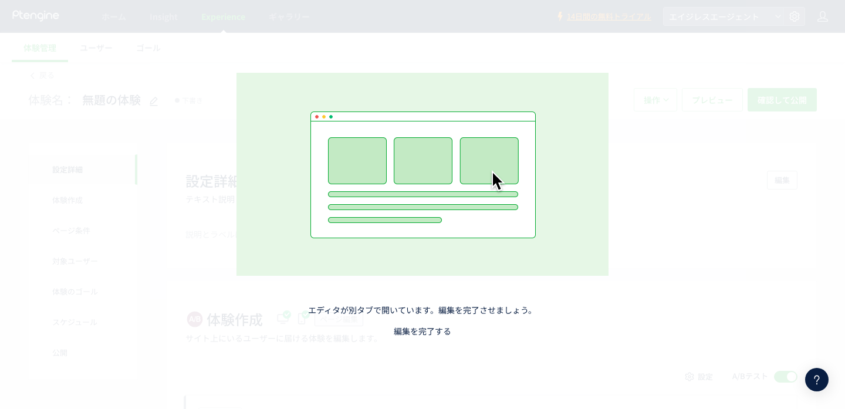
click at [415, 329] on link "編集を完了する" at bounding box center [423, 331] width 58 height 12
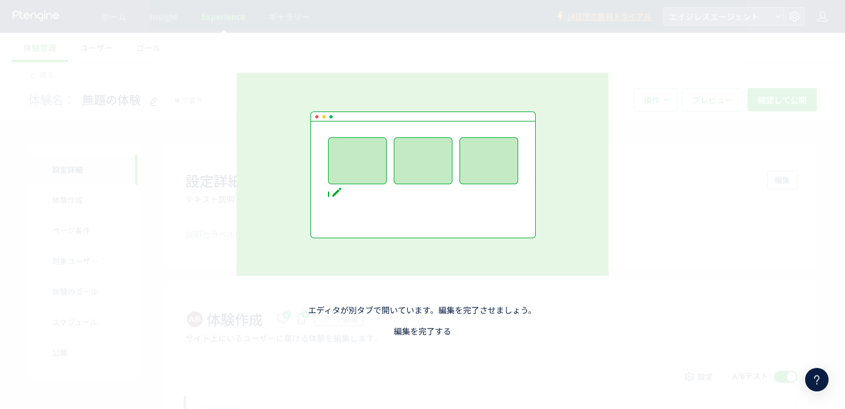
click at [415, 331] on link "編集を完了する" at bounding box center [423, 331] width 58 height 12
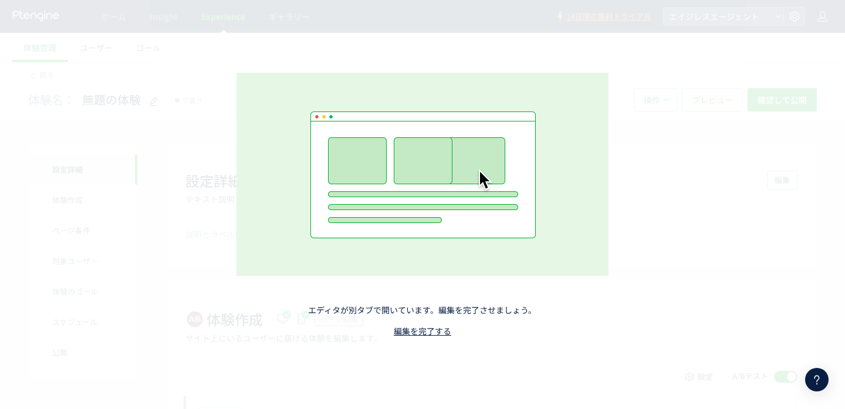
click at [282, 50] on div "エディタが別タブで開いています。編集を完了させましょう。 編集を完了する" at bounding box center [422, 205] width 515 height 382
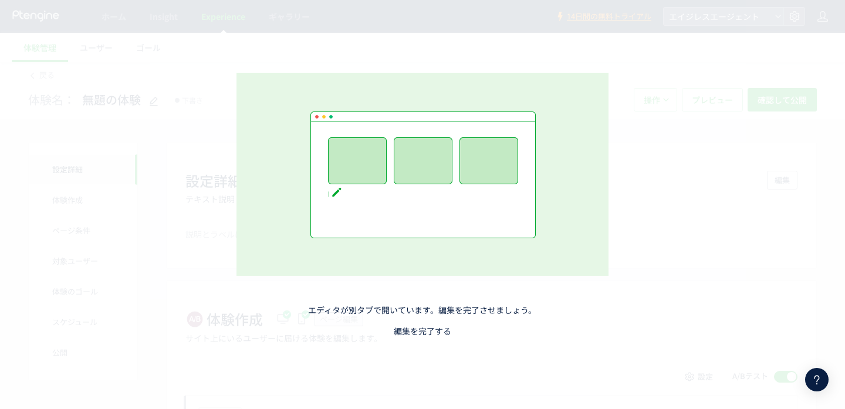
click at [420, 329] on link "編集を完了する" at bounding box center [423, 331] width 58 height 12
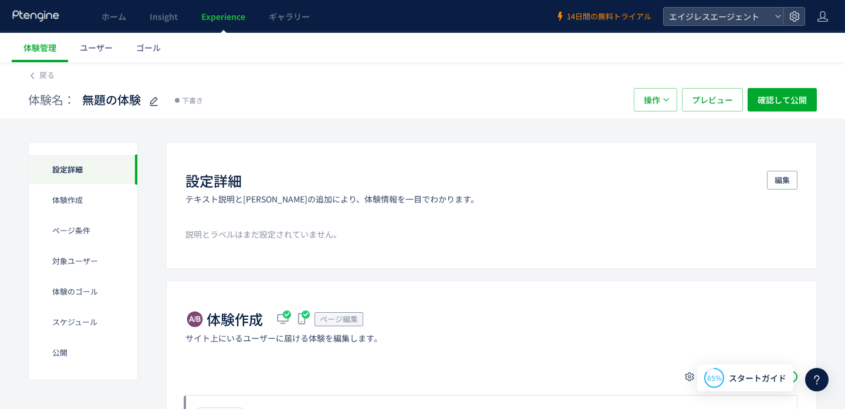
click at [585, 19] on span "14日間の無料トライアル" at bounding box center [609, 16] width 85 height 11
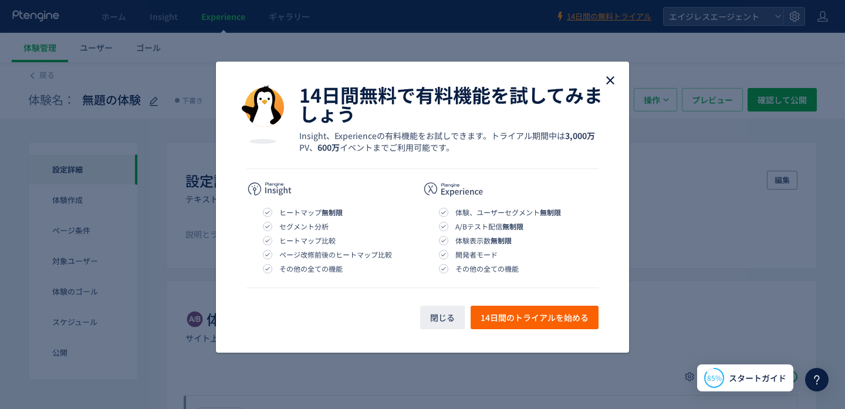
click at [607, 78] on icon "close" at bounding box center [610, 80] width 14 height 14
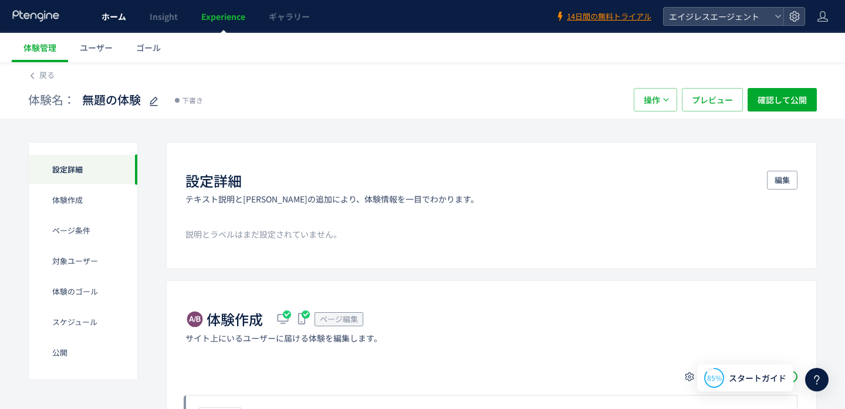
click at [93, 16] on link "ホーム" at bounding box center [114, 16] width 48 height 33
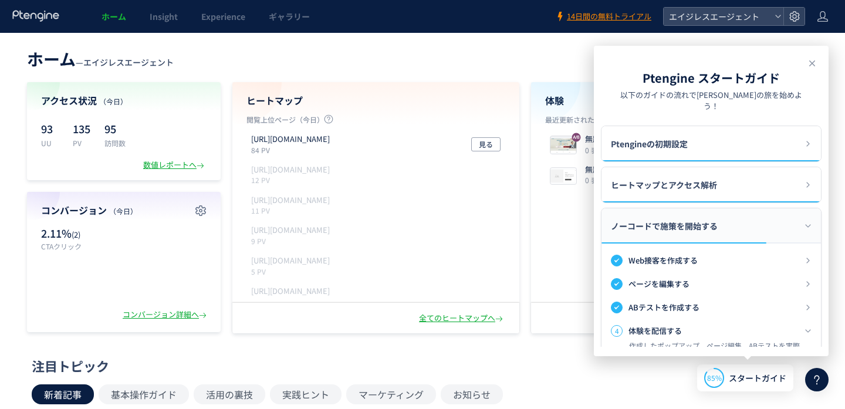
scroll to position [211, 0]
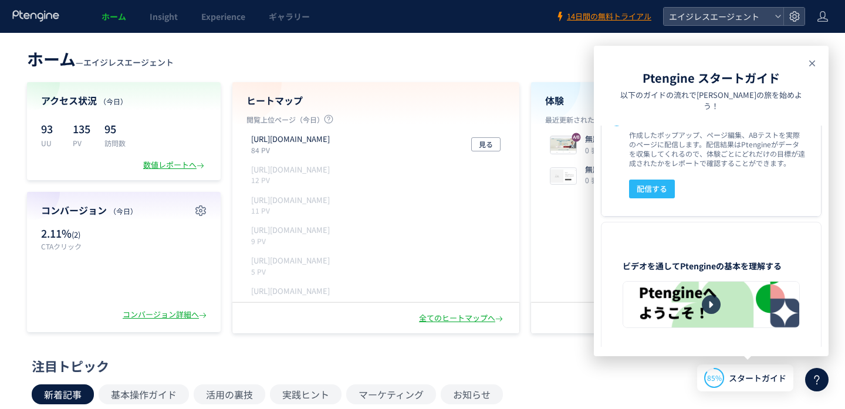
click at [815, 59] on icon at bounding box center [812, 63] width 14 height 14
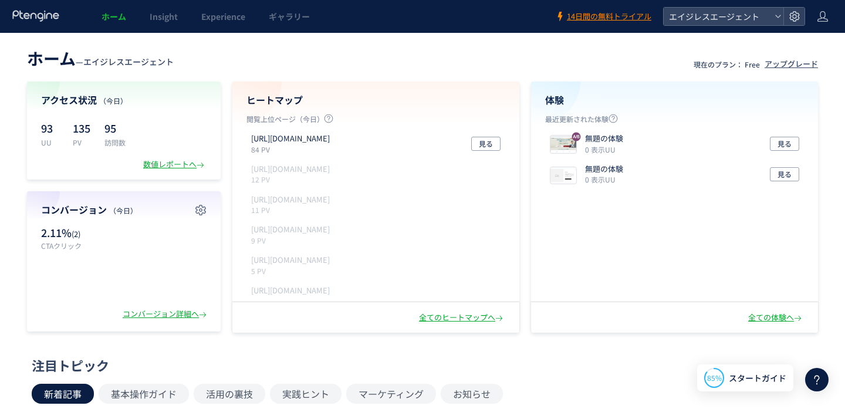
scroll to position [0, 0]
click at [772, 61] on div "アップグレード" at bounding box center [791, 64] width 53 height 11
click at [283, 63] on header "ホーム — エイジレスエージェント 現在のプラン： Free アップグレード" at bounding box center [422, 58] width 791 height 26
click at [228, 59] on header "ホーム — エイジレスエージェント 現在のプラン： Free アップグレード" at bounding box center [422, 58] width 791 height 26
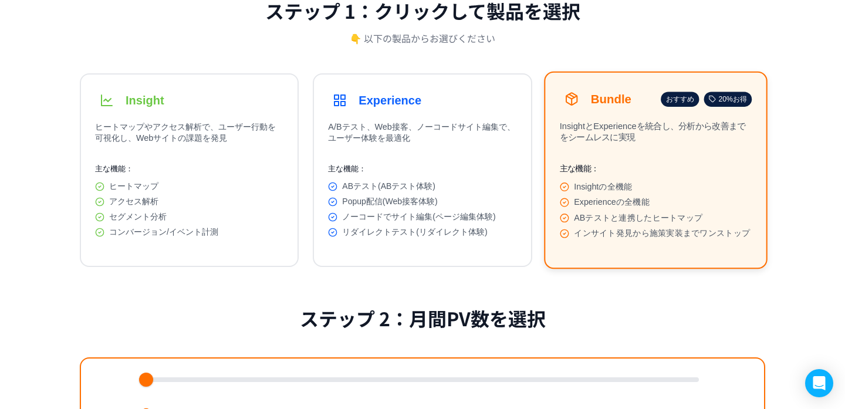
scroll to position [89, 0]
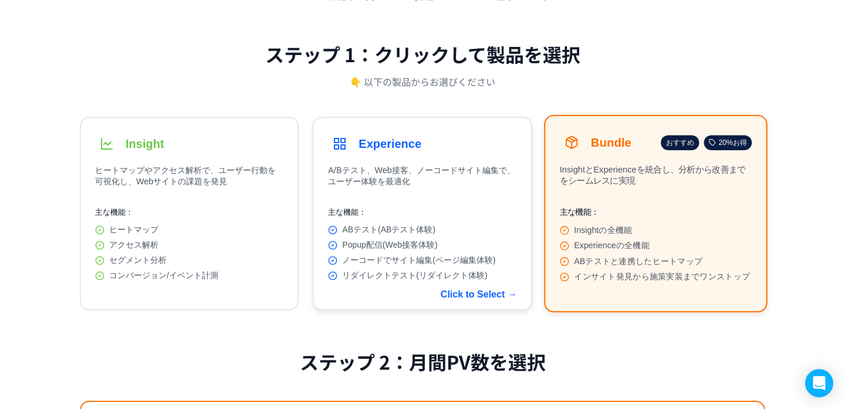
click at [460, 137] on div "Experience" at bounding box center [422, 143] width 188 height 23
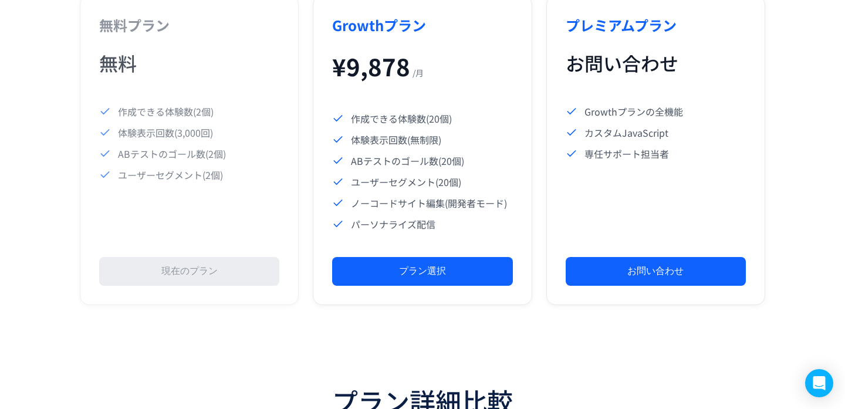
scroll to position [616, 0]
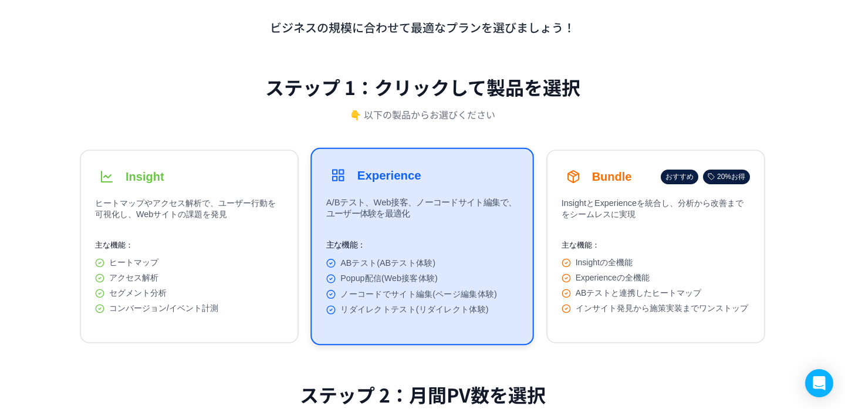
scroll to position [77, 0]
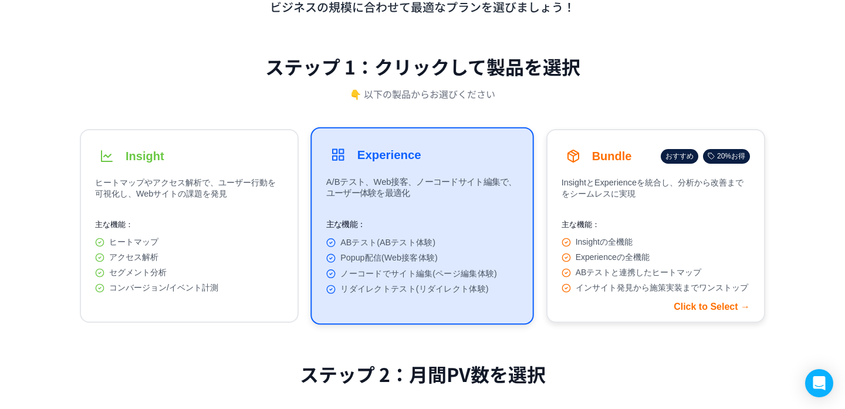
click at [671, 271] on div "Insightの全機能 Experienceの全機能 ABテストと連携したヒートマップ インサイト発見から施策実装までワンストップ" at bounding box center [656, 265] width 188 height 56
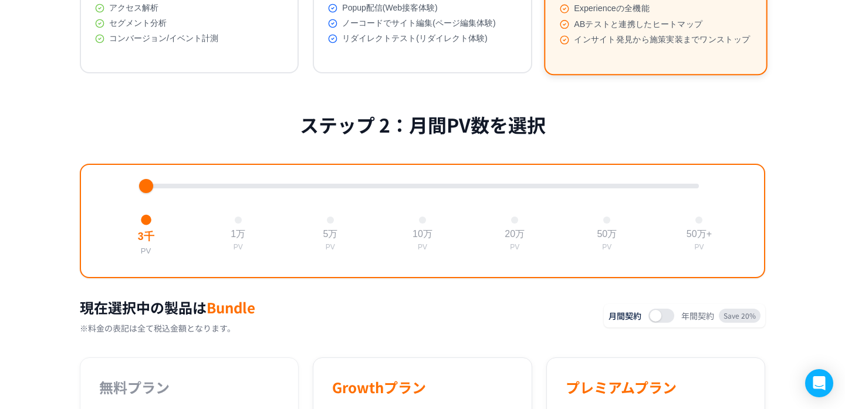
scroll to position [365, 0]
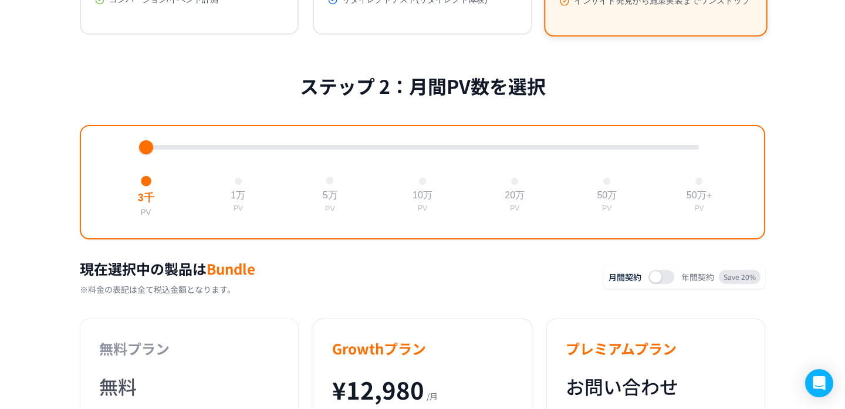
click at [328, 184] on button "5万 PV" at bounding box center [330, 195] width 25 height 46
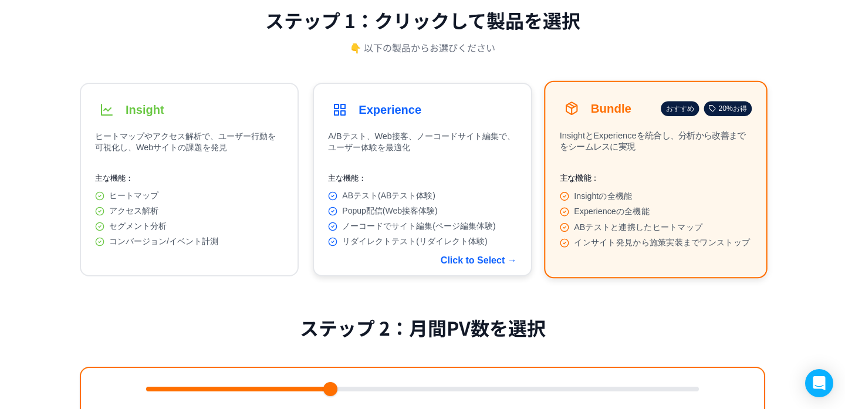
click at [416, 161] on button "Experience A/Bテスト、Web接客、ノーコードサイト編集で、ユーザー体験を最適化 主な機能： ABテスト(ABテスト体験) Popup配信(Web…" at bounding box center [422, 180] width 219 height 194
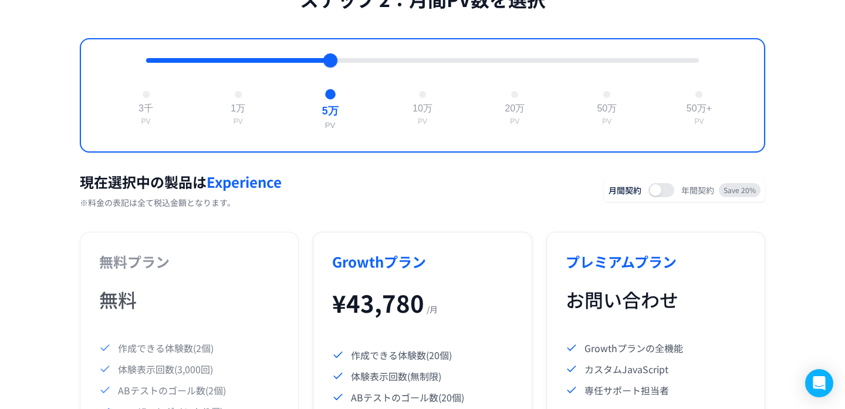
scroll to position [476, 0]
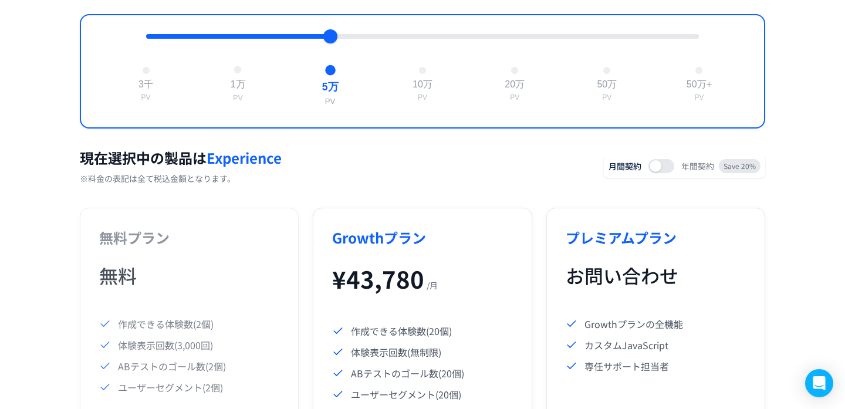
click at [240, 92] on div "1万" at bounding box center [238, 85] width 15 height 13
click at [657, 172] on span at bounding box center [656, 166] width 12 height 12
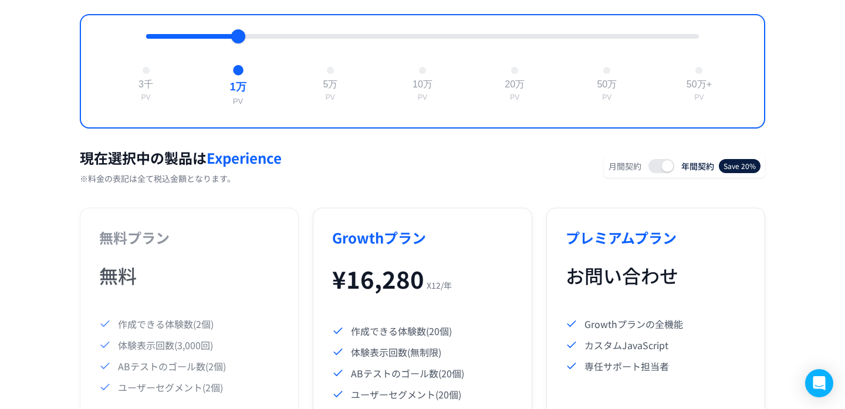
click at [657, 173] on button at bounding box center [662, 166] width 26 height 14
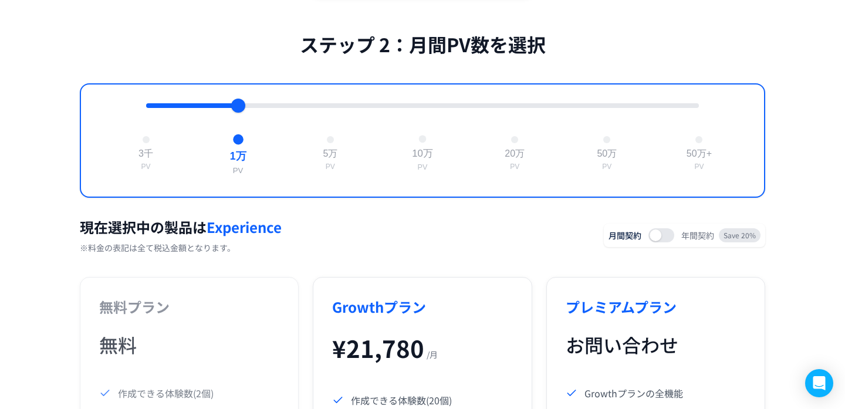
scroll to position [423, 0]
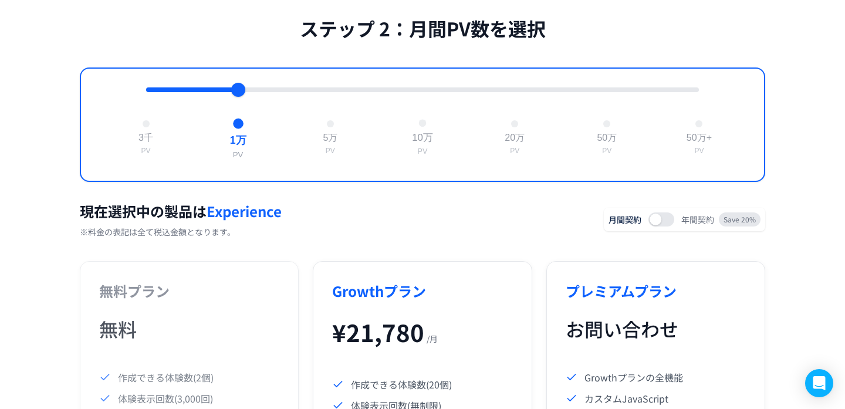
click at [414, 145] on div "10万" at bounding box center [422, 138] width 21 height 13
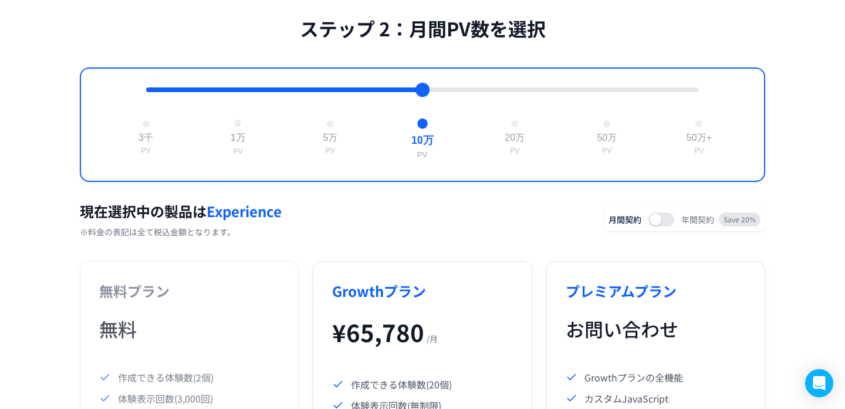
click at [238, 145] on div "1万" at bounding box center [238, 138] width 15 height 13
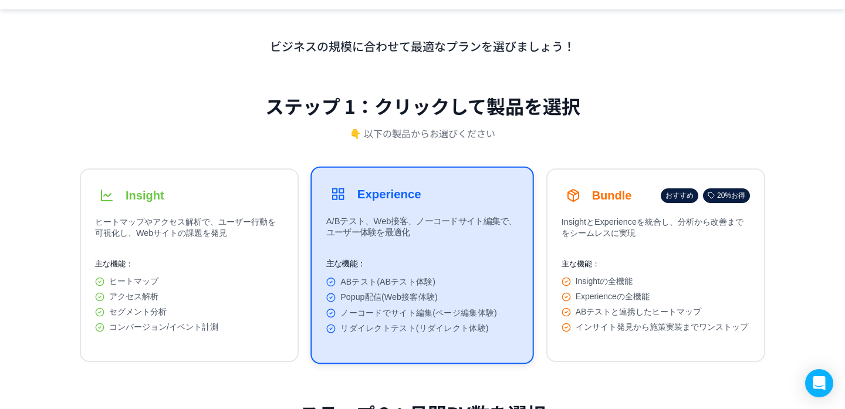
scroll to position [36, 0]
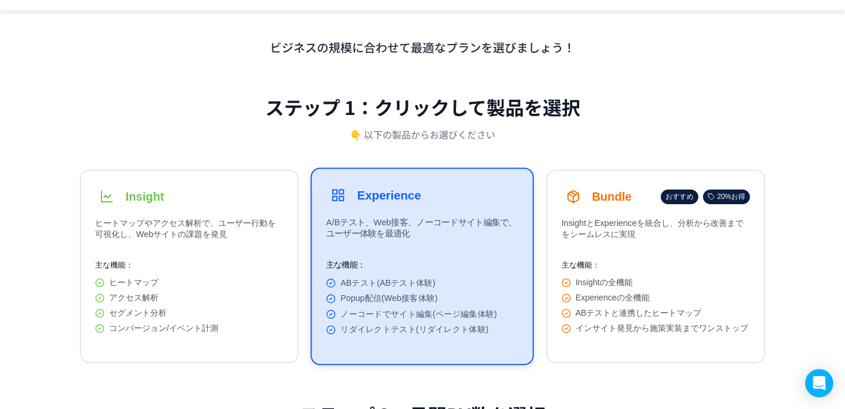
click at [229, 128] on div "ステップ 1：クリックして製品を選択 👇 以下の製品からお選びください" at bounding box center [423, 122] width 686 height 58
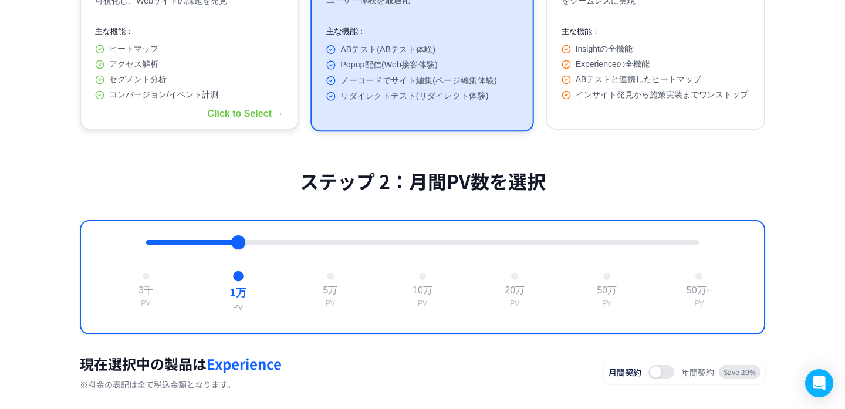
click at [219, 100] on div "コンバージョン/イベント計測" at bounding box center [189, 95] width 188 height 11
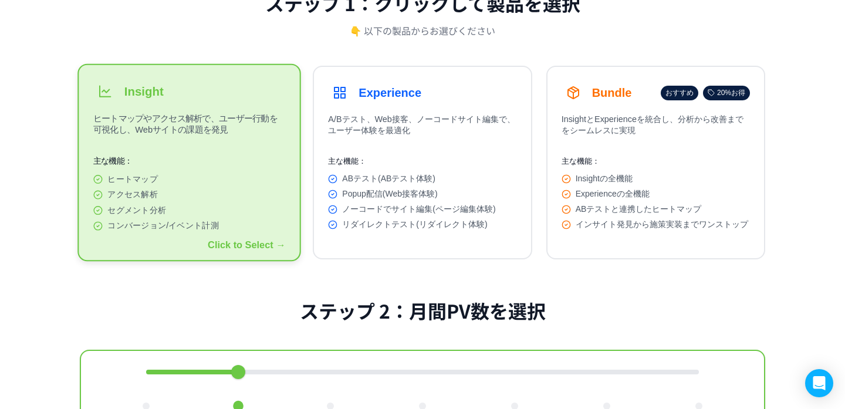
scroll to position [183, 0]
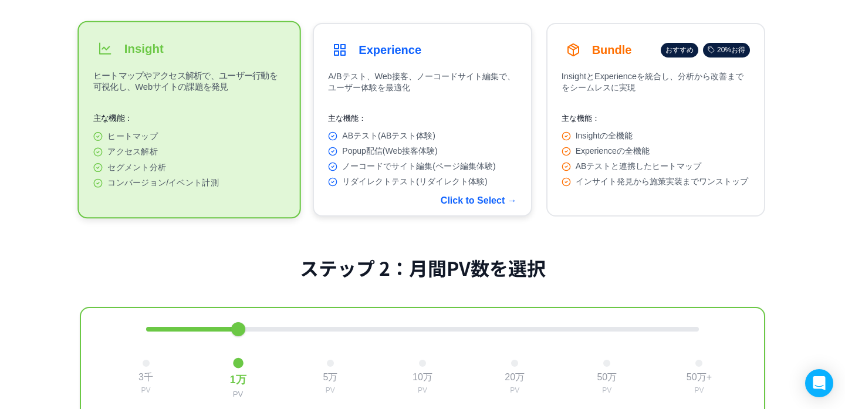
click at [483, 92] on p "A/Bテスト、Web接客、ノーコードサイト編集で、ユーザー体験を最適化" at bounding box center [422, 85] width 188 height 28
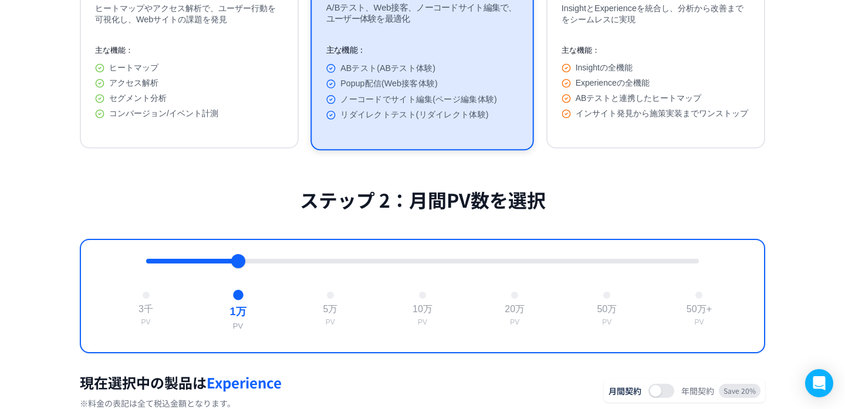
scroll to position [0, 0]
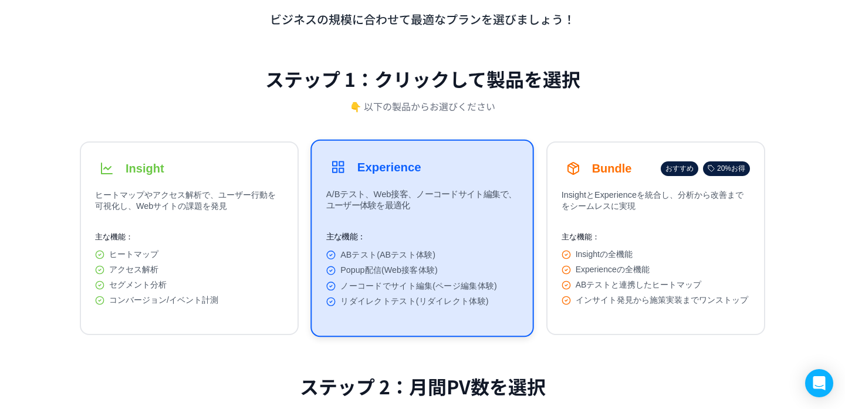
click at [642, 80] on div "ステップ 1：クリックして製品を選択 👇 以下の製品からお選びください" at bounding box center [423, 94] width 686 height 58
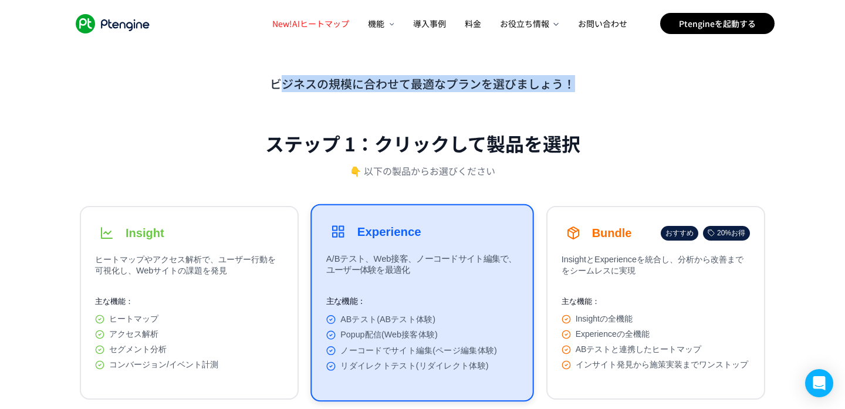
drag, startPoint x: 282, startPoint y: 84, endPoint x: 621, endPoint y: 84, distance: 338.7
click at [621, 84] on p "ビジネスの規模に合わせて最適なプランを選びましょう！" at bounding box center [423, 83] width 686 height 17
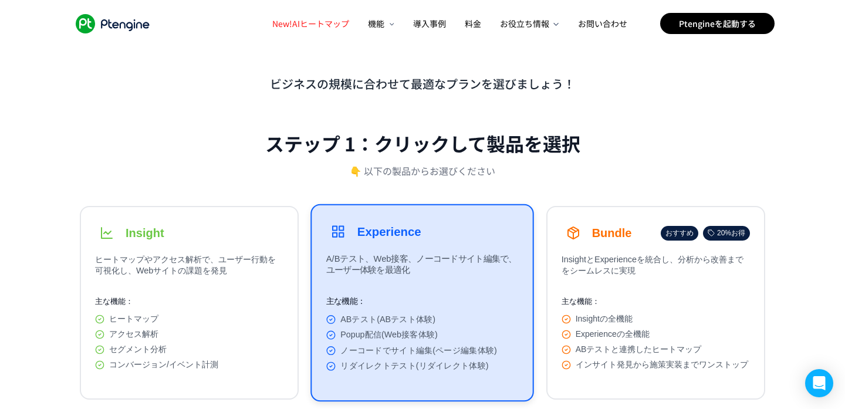
drag, startPoint x: 544, startPoint y: 88, endPoint x: 364, endPoint y: 88, distance: 179.6
click at [364, 88] on p "ビジネスの規模に合わせて最適なプランを選びましょう！" at bounding box center [423, 83] width 686 height 17
